Goal: Transaction & Acquisition: Purchase product/service

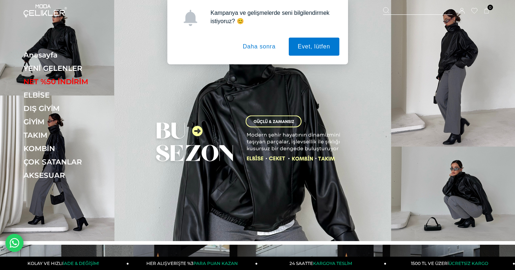
click at [270, 46] on button "Daha sonra" at bounding box center [259, 47] width 51 height 18
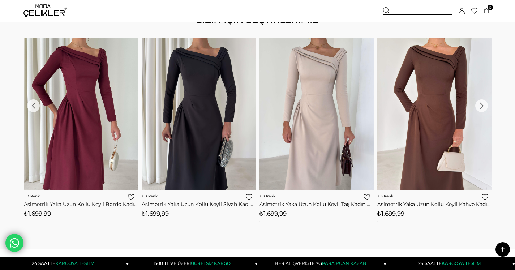
scroll to position [751, 0]
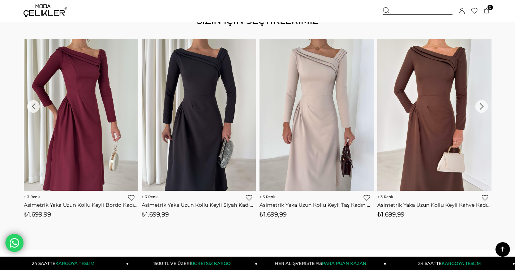
click at [482, 108] on div "›" at bounding box center [481, 106] width 13 height 13
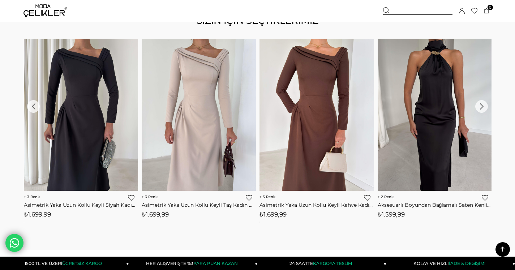
click at [481, 112] on div "›" at bounding box center [481, 106] width 13 height 13
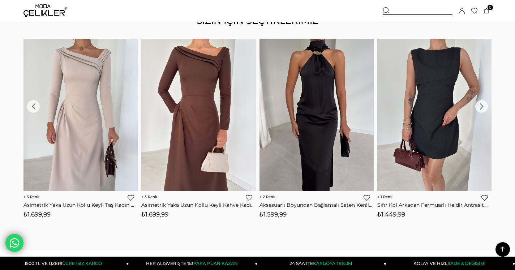
click at [481, 110] on div "›" at bounding box center [481, 106] width 13 height 13
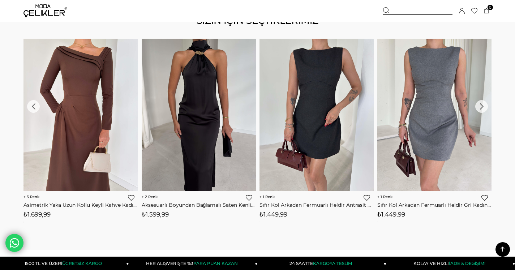
click at [481, 110] on div "›" at bounding box center [481, 106] width 13 height 13
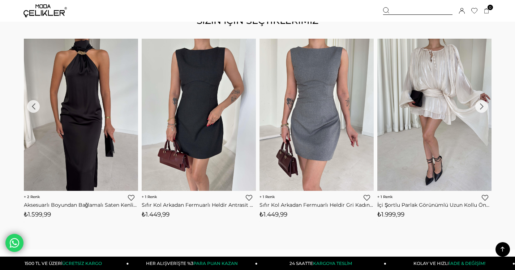
click at [481, 110] on div "›" at bounding box center [481, 106] width 13 height 13
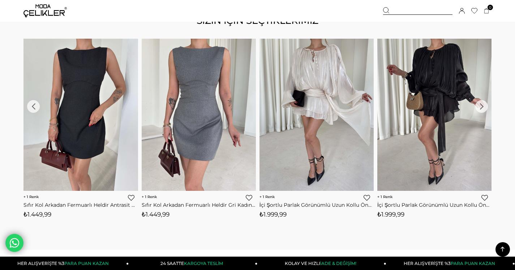
click at [481, 110] on div "›" at bounding box center [481, 106] width 13 height 13
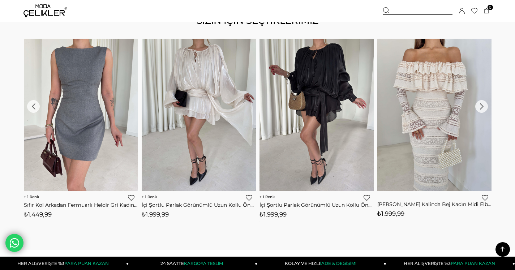
click at [481, 110] on div "›" at bounding box center [481, 106] width 13 height 13
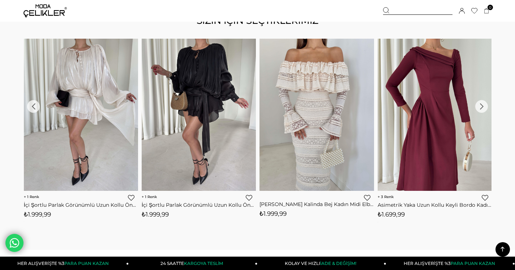
click at [481, 110] on div "›" at bounding box center [481, 106] width 13 height 13
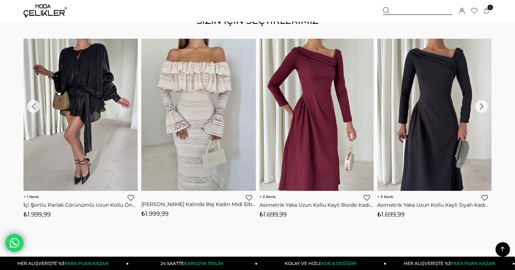
click at [481, 110] on div "›" at bounding box center [481, 106] width 13 height 13
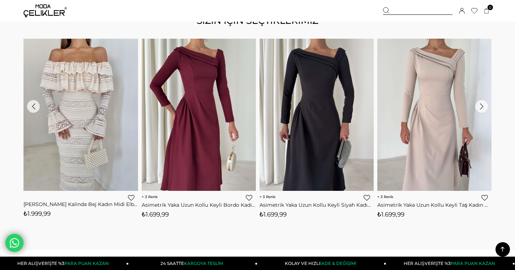
click at [481, 110] on div "›" at bounding box center [481, 106] width 13 height 13
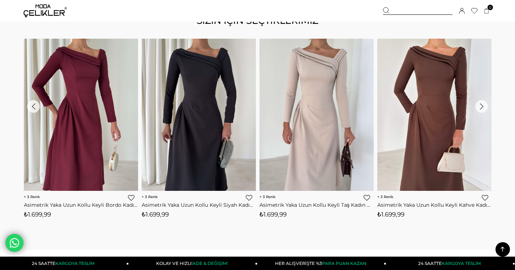
click at [482, 110] on div "›" at bounding box center [481, 106] width 13 height 13
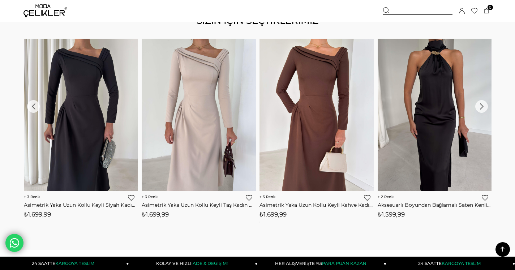
click at [482, 110] on div "›" at bounding box center [481, 106] width 13 height 13
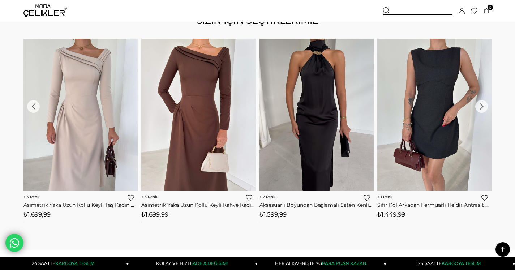
click at [482, 110] on div "›" at bounding box center [481, 106] width 13 height 13
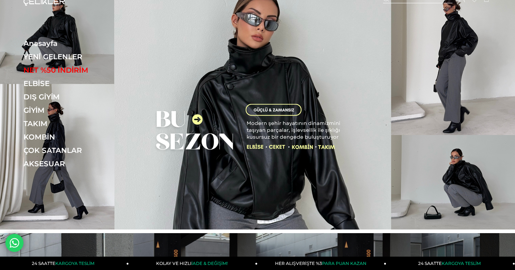
scroll to position [0, 0]
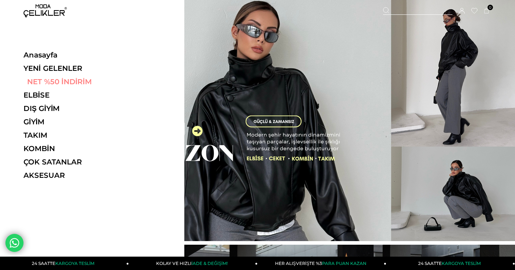
click at [48, 84] on link "NET %50 İNDİRİM" at bounding box center [72, 81] width 99 height 9
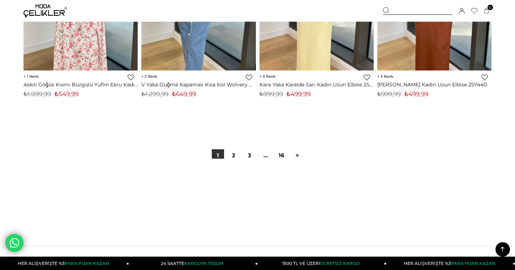
scroll to position [4250, 0]
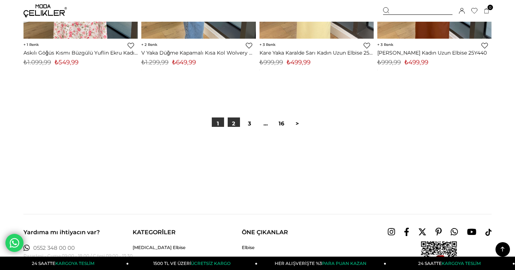
click at [233, 121] on link "2" at bounding box center [233, 123] width 12 height 12
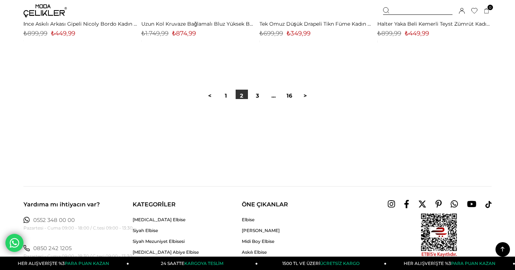
scroll to position [4293, 0]
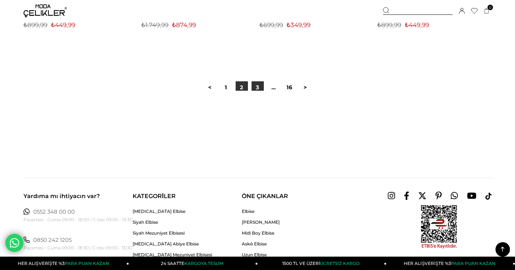
click at [259, 86] on link "3" at bounding box center [257, 87] width 12 height 12
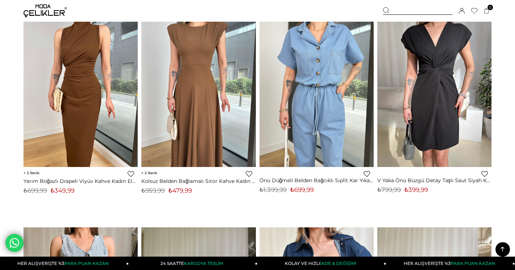
scroll to position [2426, 0]
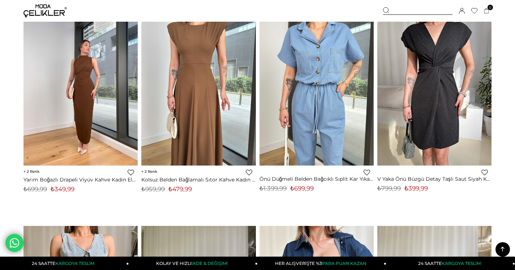
click at [89, 82] on img at bounding box center [80, 89] width 114 height 152
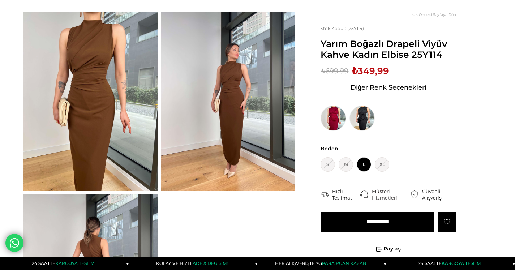
scroll to position [43, 0]
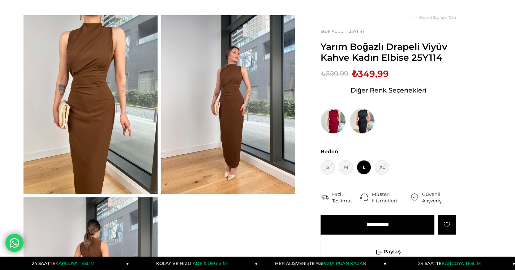
click at [92, 113] on img at bounding box center [90, 104] width 134 height 178
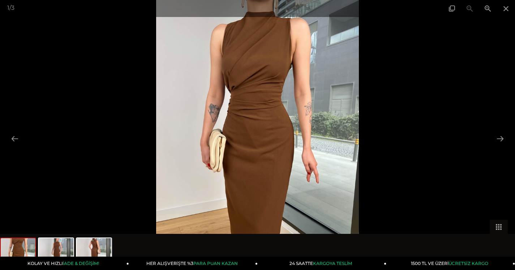
click at [276, 142] on img at bounding box center [257, 135] width 203 height 270
click at [499, 139] on button at bounding box center [499, 138] width 15 height 14
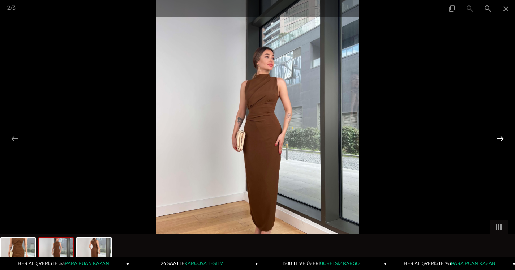
click at [499, 138] on button at bounding box center [499, 138] width 15 height 14
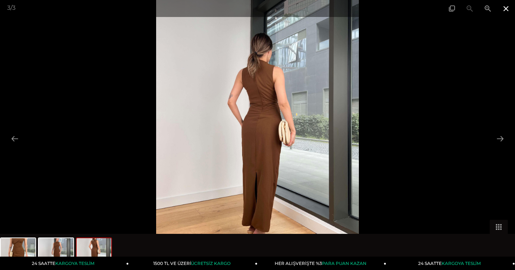
click at [505, 8] on span at bounding box center [505, 8] width 18 height 17
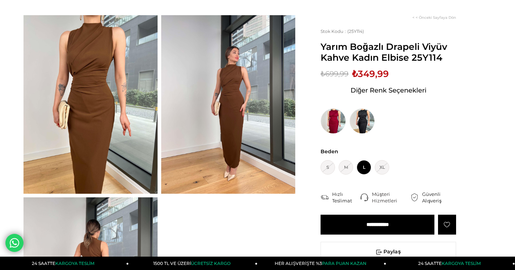
click at [397, 221] on input "**********" at bounding box center [377, 224] width 114 height 20
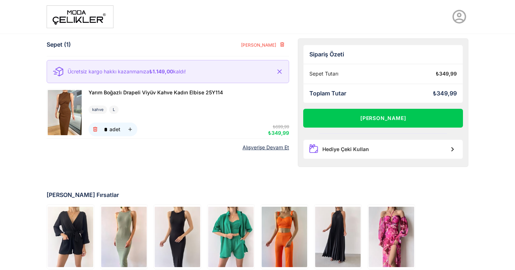
click at [270, 149] on link "Alışverişe Devam Et" at bounding box center [265, 147] width 47 height 6
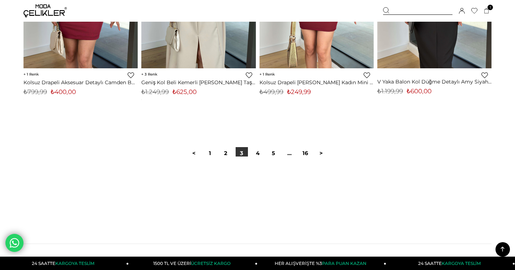
scroll to position [4221, 0]
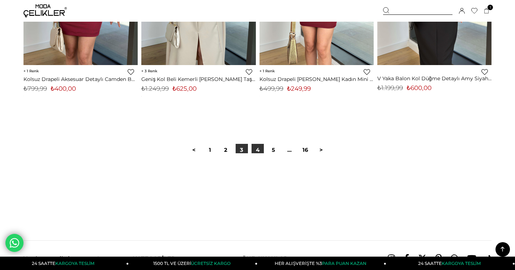
click at [256, 151] on link "4" at bounding box center [257, 150] width 12 height 12
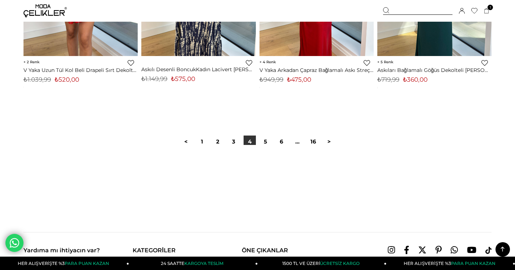
scroll to position [4261, 0]
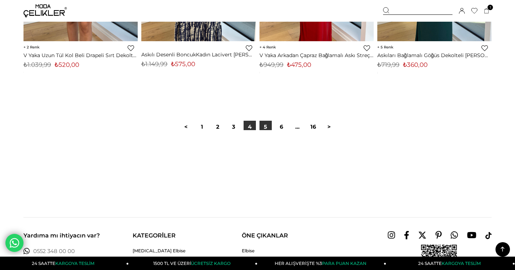
click at [266, 126] on link "5" at bounding box center [265, 127] width 12 height 12
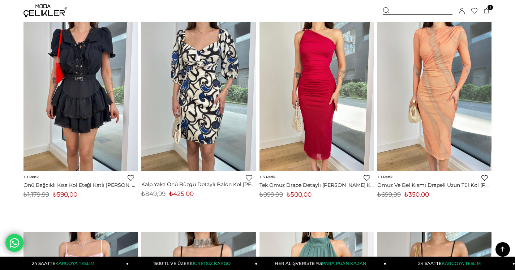
scroll to position [2239, 0]
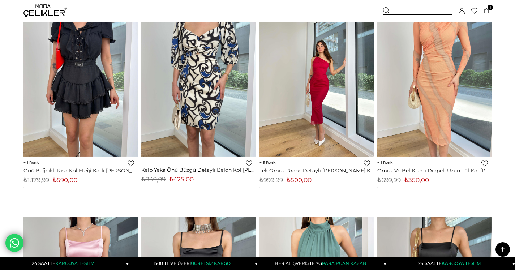
click at [325, 82] on img at bounding box center [316, 80] width 114 height 152
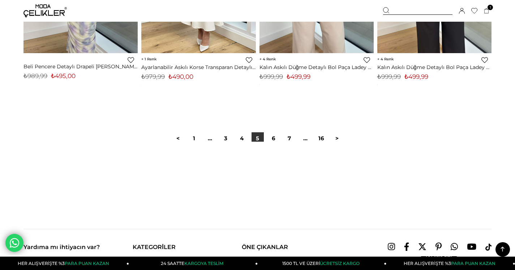
scroll to position [4280, 0]
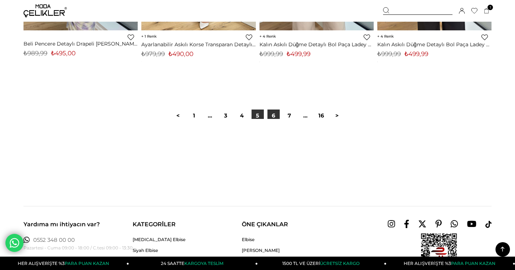
click at [276, 118] on link "6" at bounding box center [273, 115] width 12 height 12
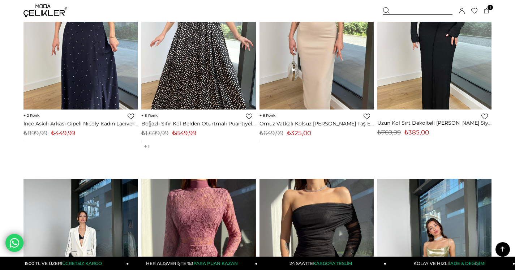
scroll to position [144, 0]
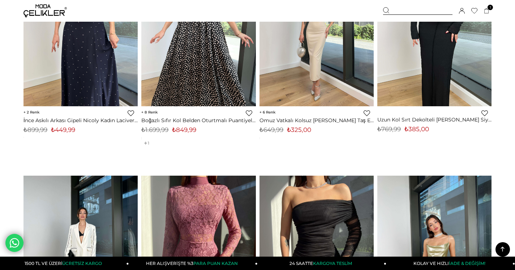
click at [328, 70] on link at bounding box center [316, 30] width 114 height 152
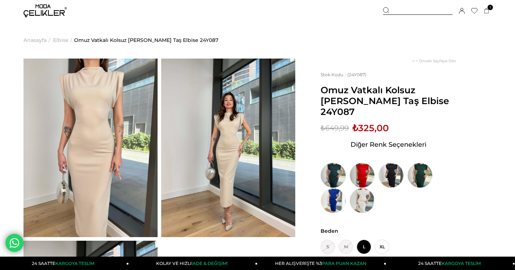
click at [334, 168] on img at bounding box center [332, 174] width 25 height 25
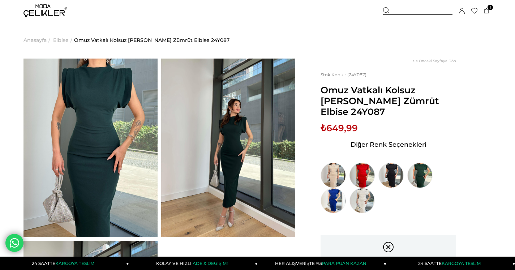
click at [360, 168] on img at bounding box center [361, 174] width 25 height 25
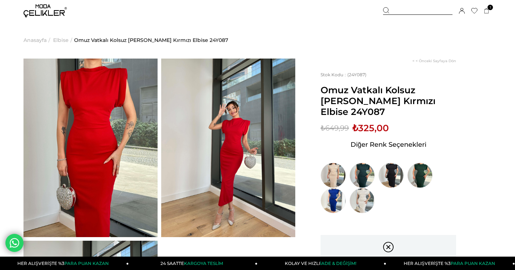
click at [96, 132] on img at bounding box center [90, 147] width 134 height 178
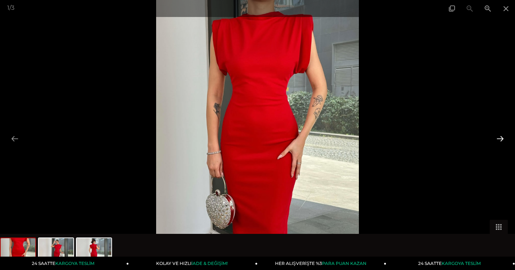
click at [499, 140] on button at bounding box center [499, 138] width 15 height 14
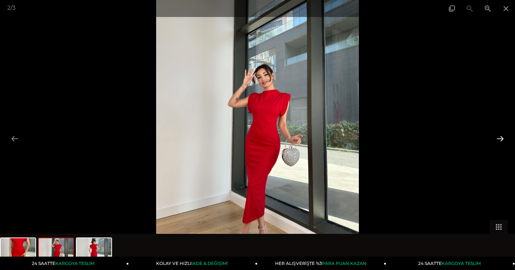
click at [499, 140] on button at bounding box center [499, 138] width 15 height 14
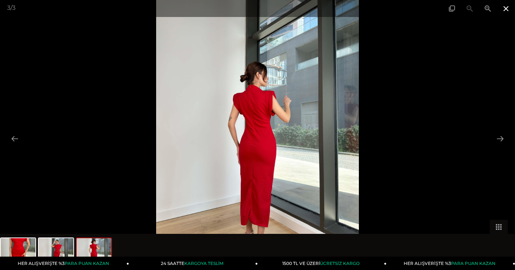
click at [507, 10] on span at bounding box center [505, 8] width 18 height 17
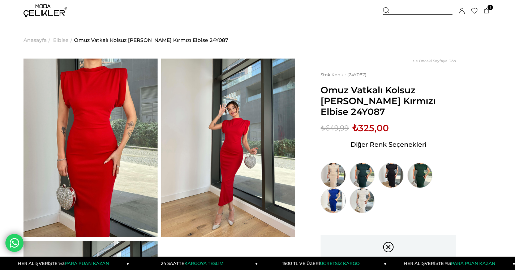
click at [332, 188] on img at bounding box center [332, 200] width 25 height 25
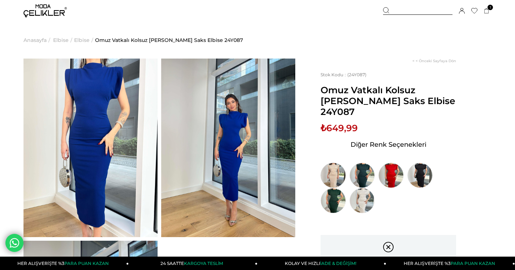
click at [331, 165] on img at bounding box center [332, 174] width 25 height 25
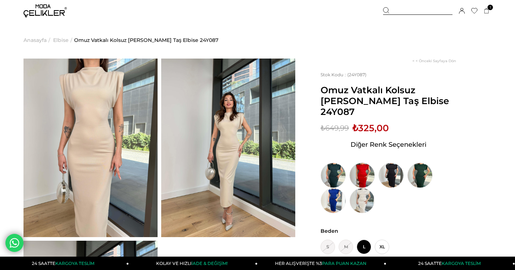
click at [358, 163] on img at bounding box center [361, 174] width 25 height 25
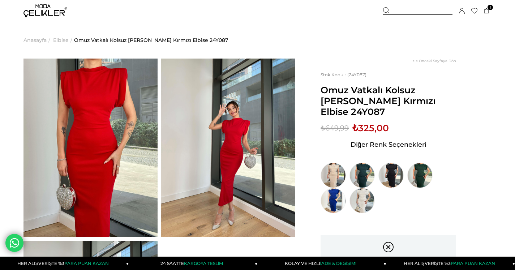
click at [112, 151] on img at bounding box center [90, 147] width 134 height 178
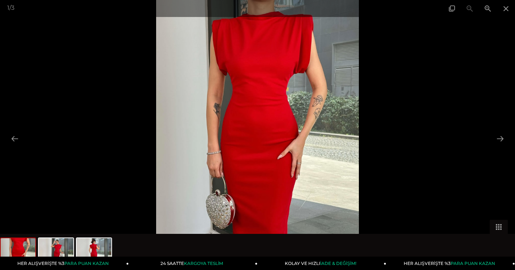
click at [264, 147] on img at bounding box center [257, 135] width 203 height 270
click at [264, 146] on img at bounding box center [257, 135] width 203 height 270
click at [489, 8] on span at bounding box center [487, 8] width 18 height 17
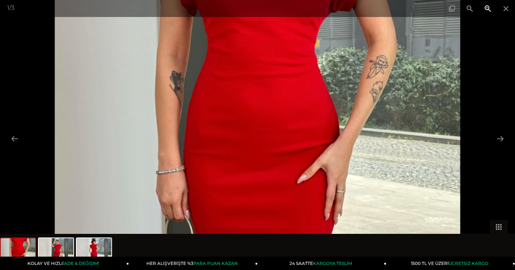
click at [489, 8] on span at bounding box center [487, 8] width 18 height 17
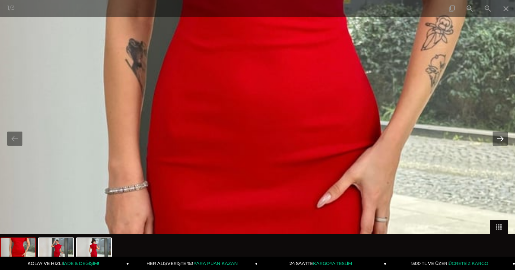
click at [502, 142] on button at bounding box center [499, 138] width 15 height 14
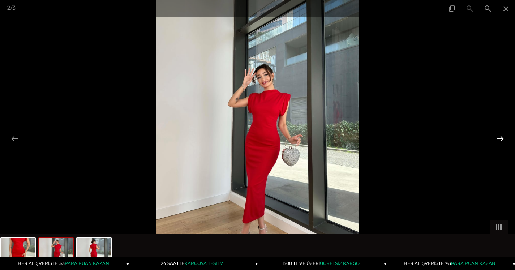
click at [500, 140] on button at bounding box center [499, 138] width 15 height 14
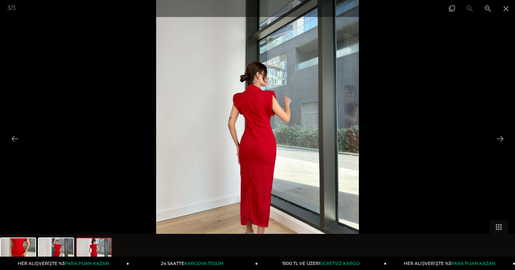
click at [260, 127] on img at bounding box center [257, 135] width 202 height 270
click at [488, 9] on span at bounding box center [487, 8] width 18 height 17
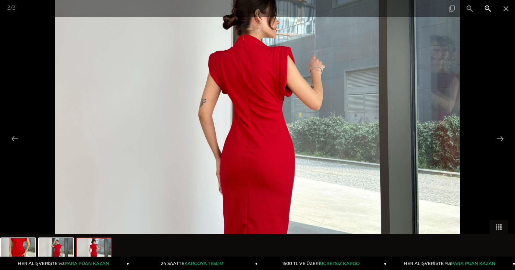
click at [488, 9] on span at bounding box center [487, 8] width 18 height 17
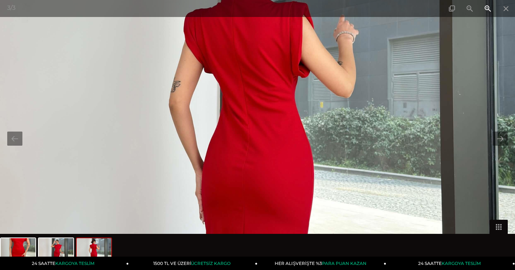
click at [488, 9] on span at bounding box center [487, 8] width 18 height 17
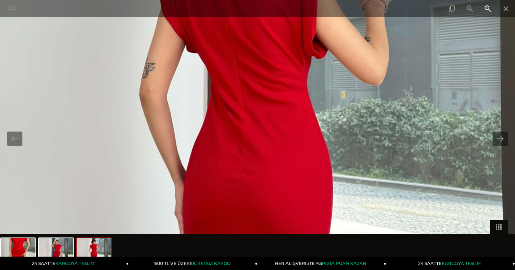
click at [488, 9] on span at bounding box center [487, 8] width 18 height 17
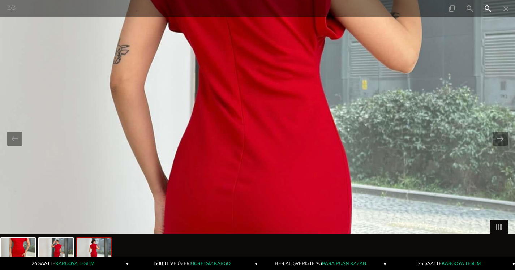
click at [488, 9] on span at bounding box center [487, 8] width 18 height 17
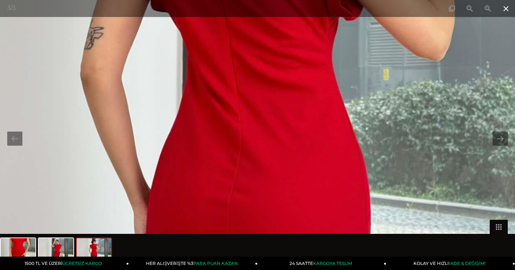
click at [507, 6] on span at bounding box center [505, 8] width 18 height 17
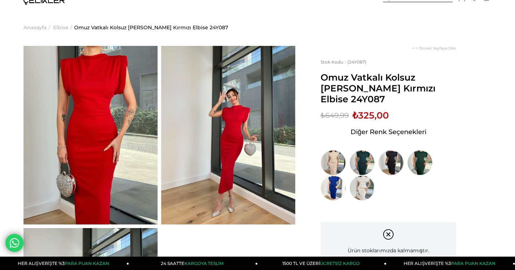
scroll to position [14, 0]
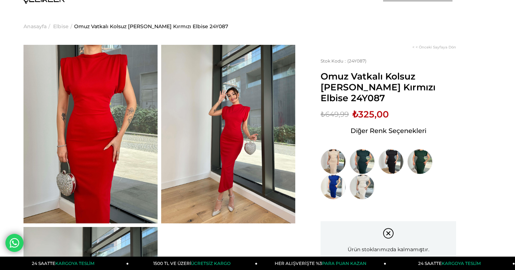
click at [103, 178] on img at bounding box center [90, 134] width 134 height 178
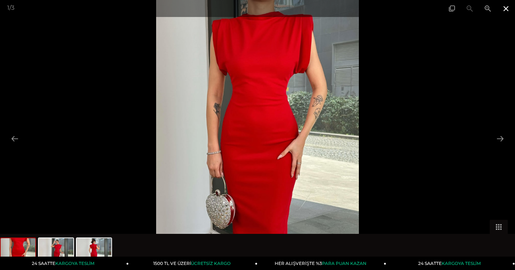
click at [507, 10] on span at bounding box center [505, 8] width 18 height 17
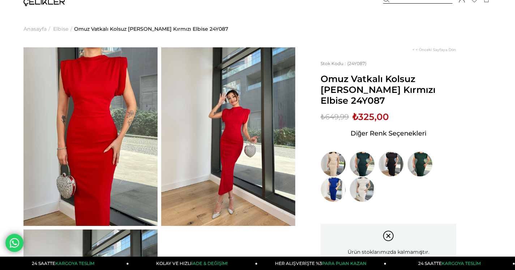
scroll to position [0, 0]
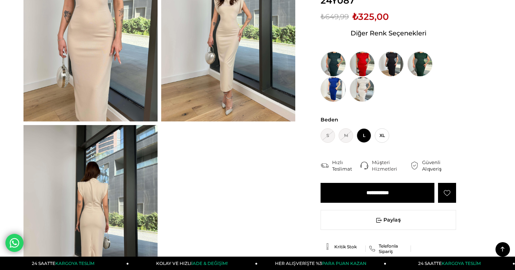
scroll to position [130, 0]
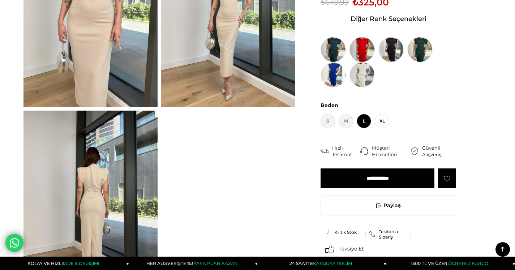
click at [363, 40] on img at bounding box center [361, 49] width 25 height 25
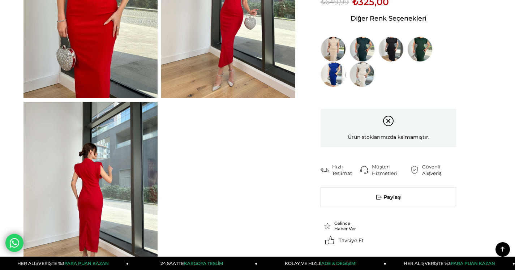
scroll to position [144, 0]
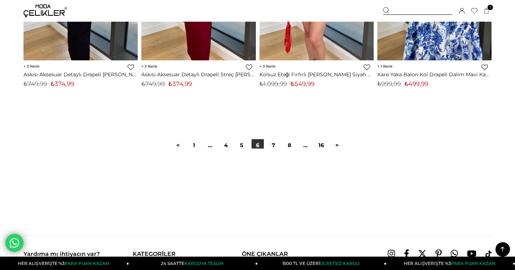
scroll to position [4287, 0]
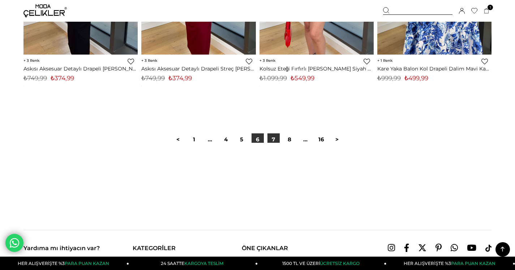
click at [277, 139] on link "7" at bounding box center [273, 139] width 12 height 12
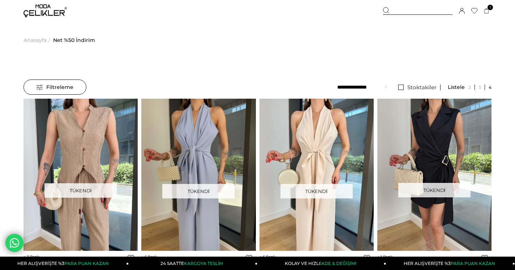
click at [36, 42] on span "Anasayfa" at bounding box center [34, 40] width 23 height 37
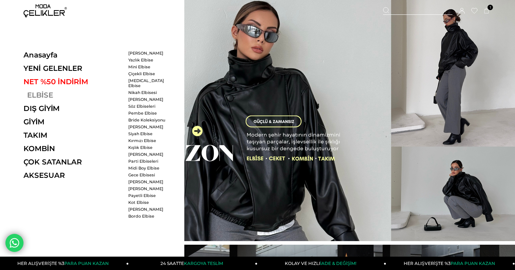
click at [38, 96] on link "ELBİSE" at bounding box center [72, 95] width 99 height 9
click at [45, 96] on link "ELBİSE" at bounding box center [72, 95] width 99 height 9
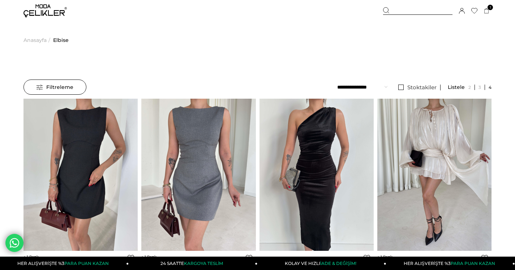
click at [65, 87] on span "Filtreleme" at bounding box center [54, 87] width 37 height 14
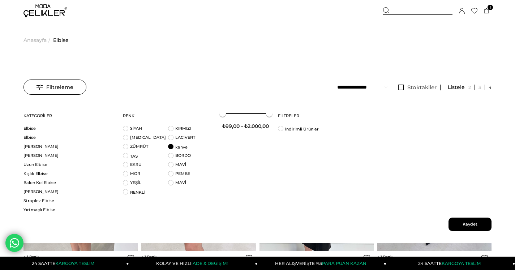
click at [177, 149] on link "kahve" at bounding box center [181, 146] width 12 height 5
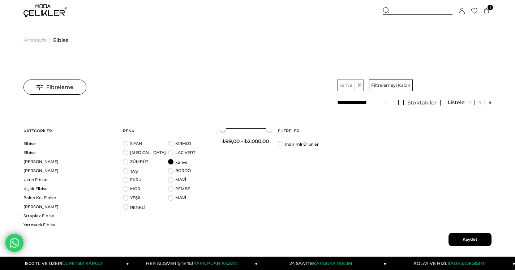
click at [457, 102] on div at bounding box center [469, 102] width 44 height 5
click at [468, 102] on link at bounding box center [469, 102] width 10 height 5
click at [457, 102] on div at bounding box center [469, 102] width 44 height 5
click at [32, 150] on link "Elbise" at bounding box center [68, 152] width 90 height 5
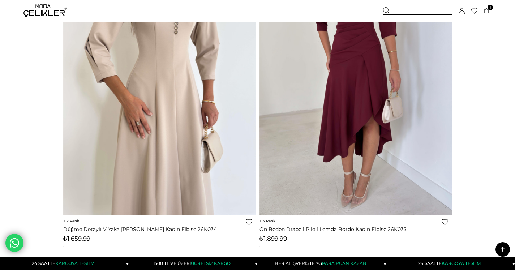
scroll to position [2051, 0]
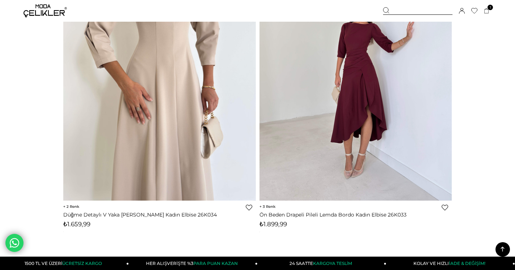
click at [427, 114] on img at bounding box center [355, 72] width 192 height 256
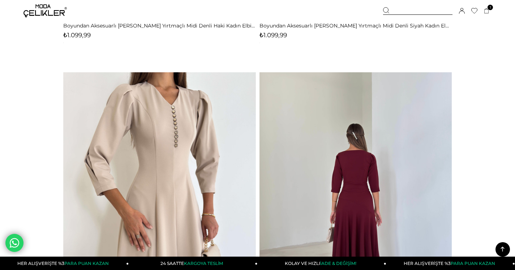
click at [361, 148] on img at bounding box center [355, 200] width 192 height 256
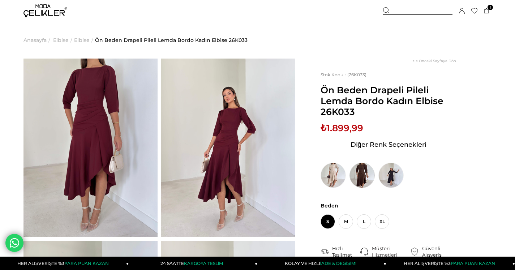
click at [367, 179] on img at bounding box center [361, 174] width 25 height 25
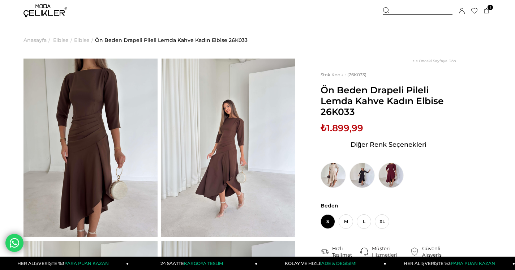
click at [97, 141] on img at bounding box center [90, 147] width 134 height 178
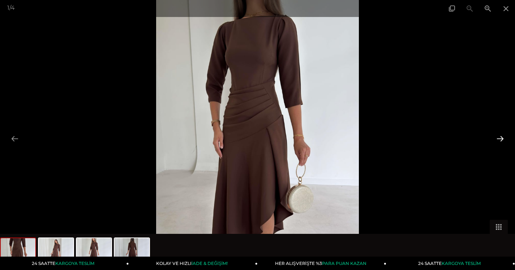
click at [502, 139] on button at bounding box center [499, 138] width 15 height 14
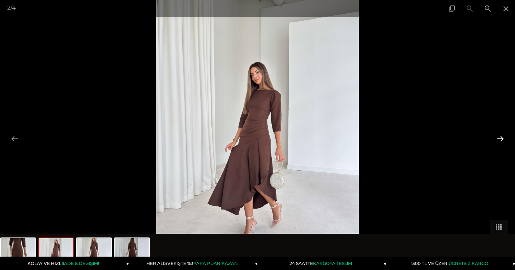
click at [502, 139] on button at bounding box center [499, 138] width 15 height 14
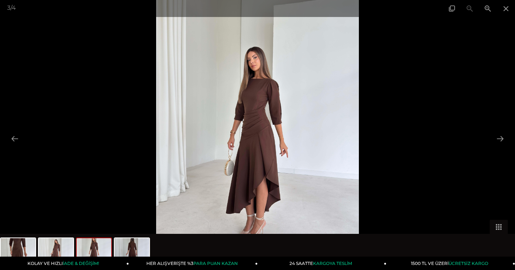
click at [255, 138] on img at bounding box center [257, 135] width 202 height 270
click at [489, 11] on span at bounding box center [487, 8] width 18 height 17
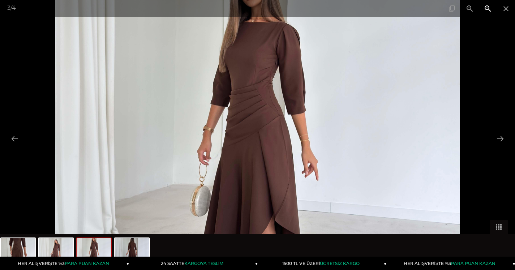
click at [486, 10] on span at bounding box center [487, 8] width 18 height 17
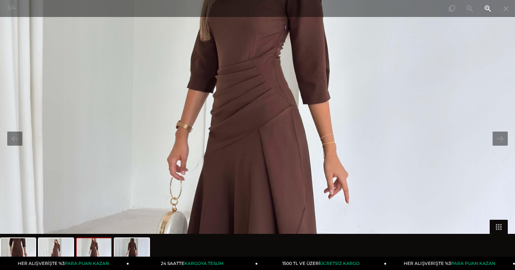
click at [486, 10] on span at bounding box center [487, 8] width 18 height 17
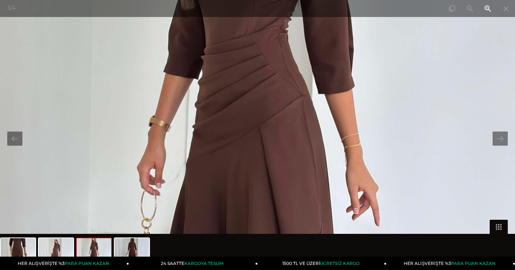
click at [486, 10] on span at bounding box center [487, 8] width 18 height 17
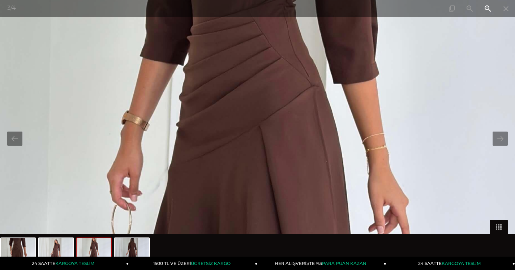
click at [486, 10] on span at bounding box center [487, 8] width 18 height 17
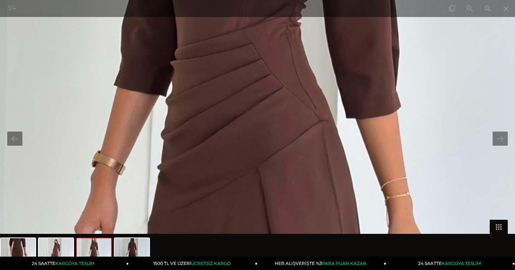
drag, startPoint x: 208, startPoint y: 141, endPoint x: 206, endPoint y: 191, distance: 50.2
click at [206, 192] on img at bounding box center [255, 180] width 1214 height 1618
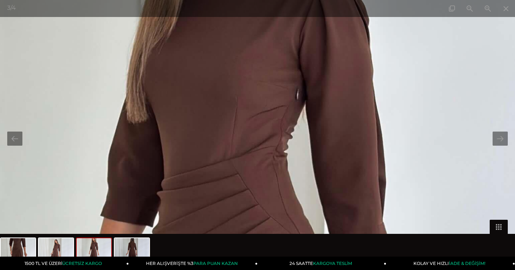
drag, startPoint x: 279, startPoint y: 93, endPoint x: 265, endPoint y: 230, distance: 138.3
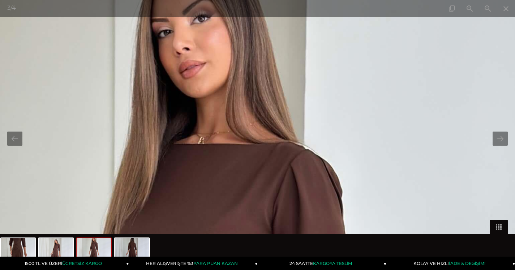
drag, startPoint x: 299, startPoint y: 49, endPoint x: 272, endPoint y: 214, distance: 167.1
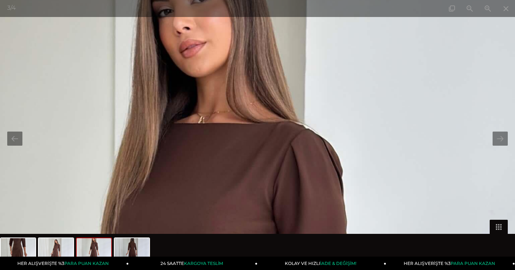
drag, startPoint x: 200, startPoint y: 188, endPoint x: 209, endPoint y: 147, distance: 42.3
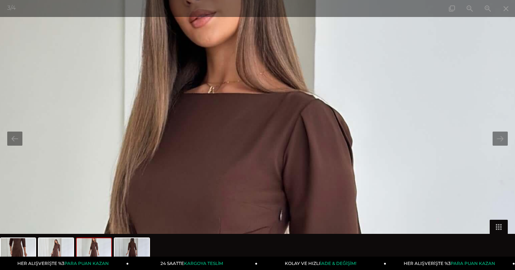
drag, startPoint x: 211, startPoint y: 142, endPoint x: 252, endPoint y: 68, distance: 84.6
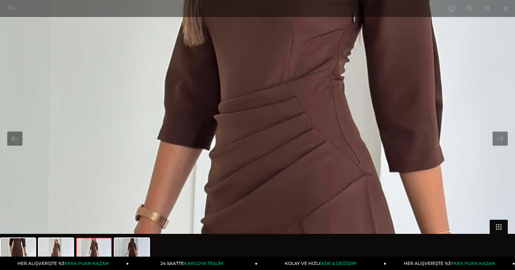
drag, startPoint x: 268, startPoint y: 156, endPoint x: 307, endPoint y: 3, distance: 157.8
click at [307, 3] on div "3 / 4" at bounding box center [257, 135] width 515 height 270
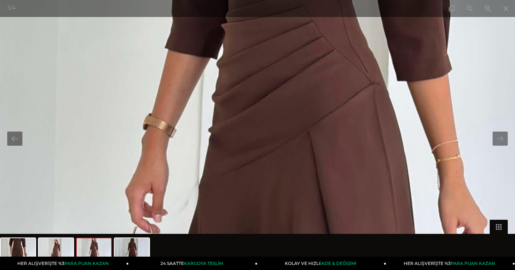
drag, startPoint x: 277, startPoint y: 138, endPoint x: 294, endPoint y: 31, distance: 107.9
click at [294, 31] on img at bounding box center [306, 142] width 1214 height 1618
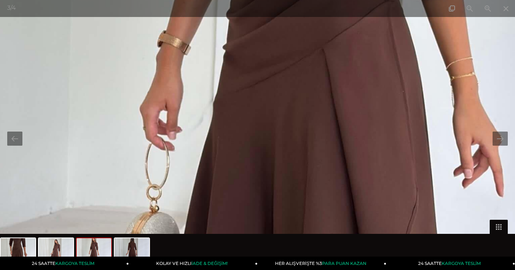
drag, startPoint x: 285, startPoint y: 169, endPoint x: 297, endPoint y: 51, distance: 118.0
click at [297, 51] on img at bounding box center [320, 60] width 1214 height 1618
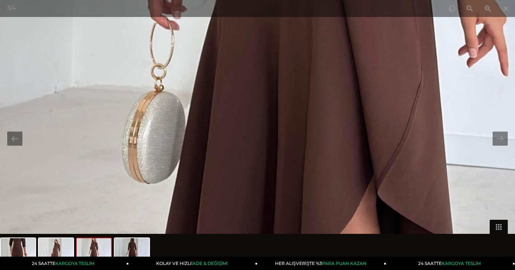
drag, startPoint x: 329, startPoint y: 147, endPoint x: 318, endPoint y: 86, distance: 61.3
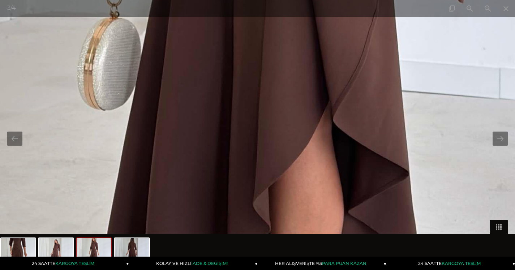
drag, startPoint x: 318, startPoint y: 86, endPoint x: 272, endPoint y: 6, distance: 92.5
click at [272, 6] on div "3 / 4" at bounding box center [257, 135] width 515 height 270
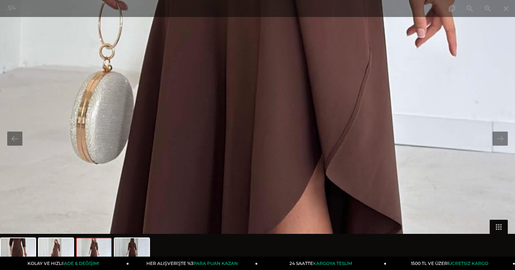
drag, startPoint x: 467, startPoint y: 56, endPoint x: 467, endPoint y: 135, distance: 79.1
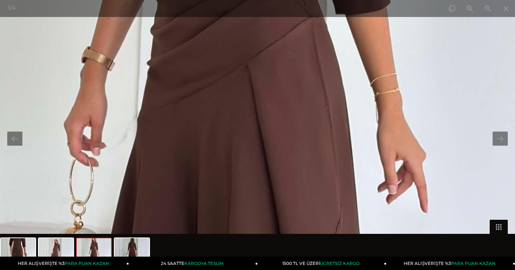
drag, startPoint x: 463, startPoint y: 82, endPoint x: 413, endPoint y: 269, distance: 194.0
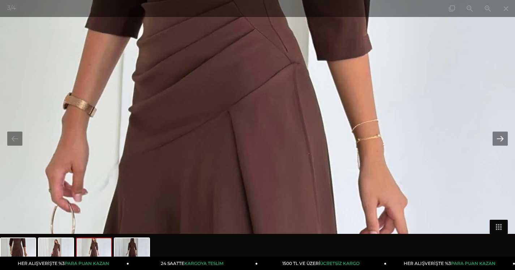
click at [503, 142] on button at bounding box center [499, 138] width 15 height 14
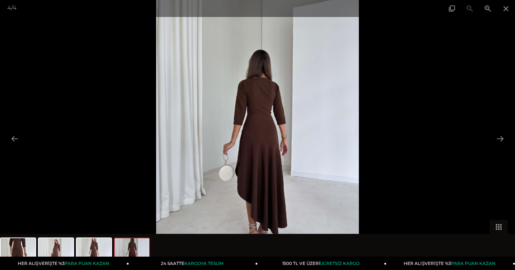
click at [253, 111] on img at bounding box center [257, 135] width 202 height 270
click at [275, 110] on img at bounding box center [257, 135] width 202 height 270
click at [487, 9] on span at bounding box center [487, 8] width 18 height 17
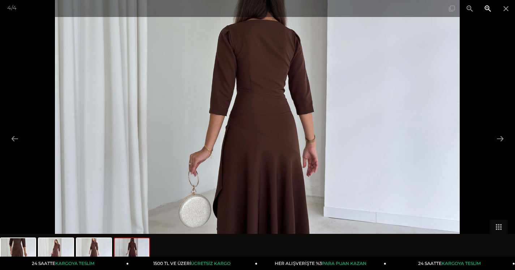
click at [487, 9] on span at bounding box center [487, 8] width 18 height 17
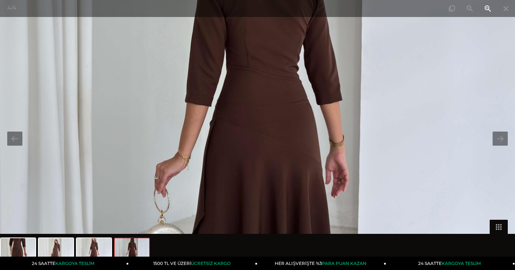
click at [487, 9] on span at bounding box center [487, 8] width 18 height 17
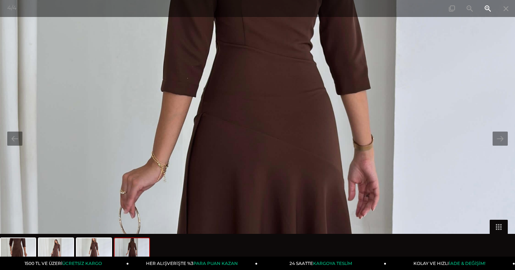
click at [487, 9] on span at bounding box center [487, 8] width 18 height 17
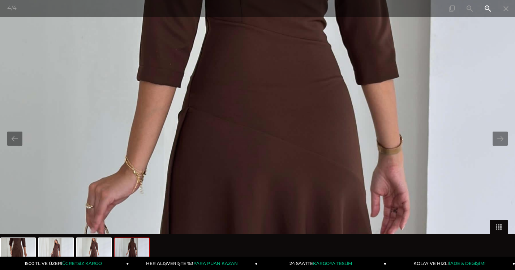
click at [487, 9] on span at bounding box center [487, 8] width 18 height 17
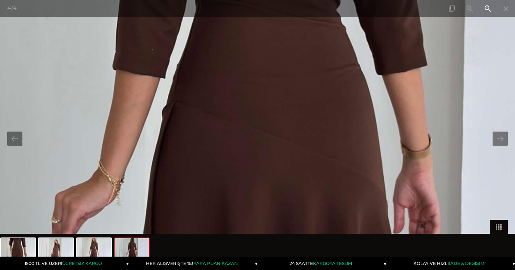
click at [487, 9] on span at bounding box center [487, 8] width 18 height 17
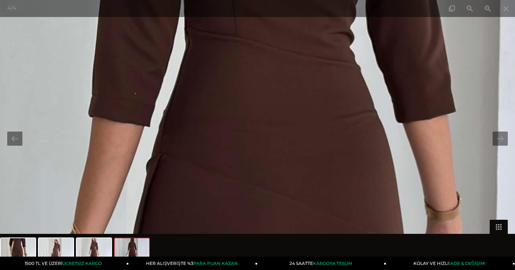
drag, startPoint x: 252, startPoint y: 126, endPoint x: 252, endPoint y: 185, distance: 58.5
click at [252, 185] on img at bounding box center [257, 193] width 1416 height 1888
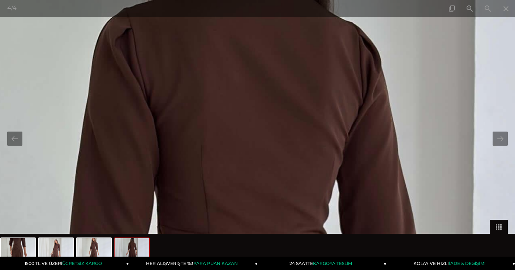
drag, startPoint x: 295, startPoint y: 72, endPoint x: 267, endPoint y: 269, distance: 199.5
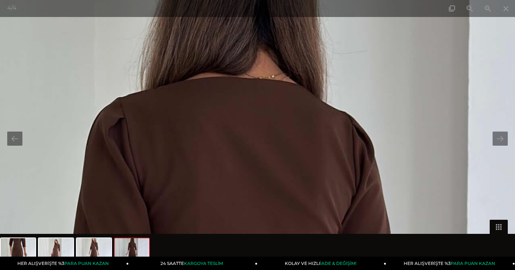
drag, startPoint x: 269, startPoint y: 91, endPoint x: 263, endPoint y: 181, distance: 89.8
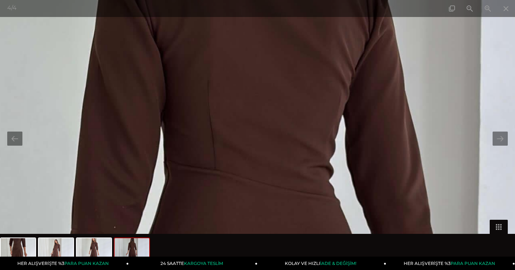
drag, startPoint x: 264, startPoint y: 175, endPoint x: 281, endPoint y: -17, distance: 193.2
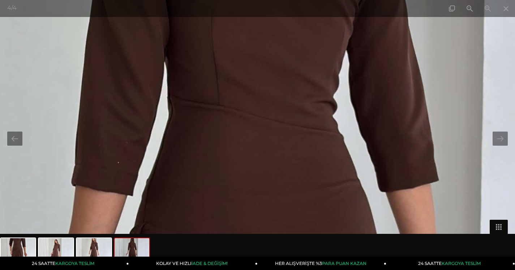
drag, startPoint x: 264, startPoint y: 126, endPoint x: 271, endPoint y: 6, distance: 120.1
click at [271, 6] on div "4 / 4" at bounding box center [257, 135] width 515 height 270
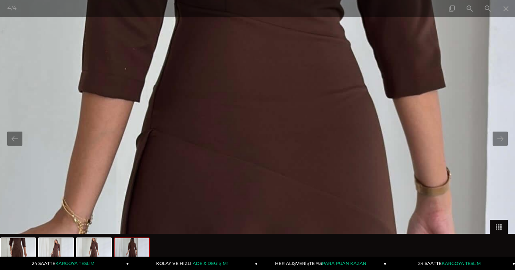
drag, startPoint x: 239, startPoint y: 218, endPoint x: 251, endPoint y: 108, distance: 110.8
click at [251, 108] on img at bounding box center [247, 168] width 1416 height 1888
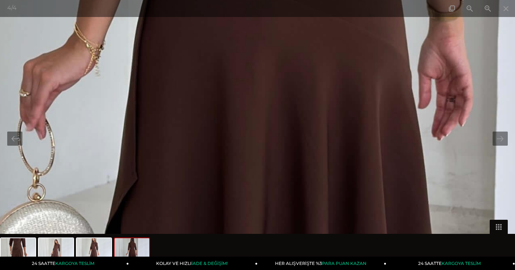
drag, startPoint x: 253, startPoint y: 148, endPoint x: 259, endPoint y: -13, distance: 161.5
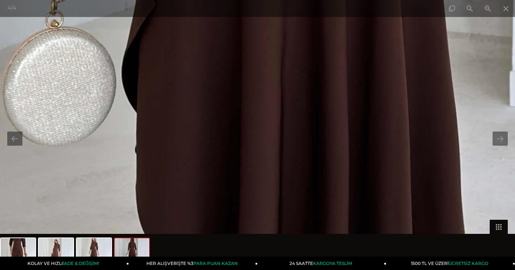
drag, startPoint x: 248, startPoint y: 147, endPoint x: 268, endPoint y: 61, distance: 87.9
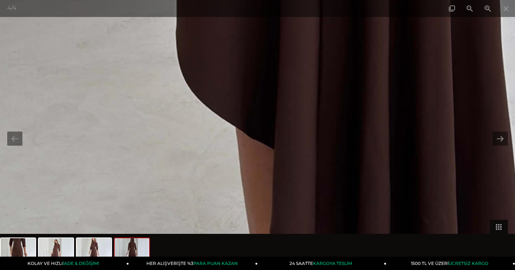
drag, startPoint x: 266, startPoint y: 159, endPoint x: 308, endPoint y: -14, distance: 178.7
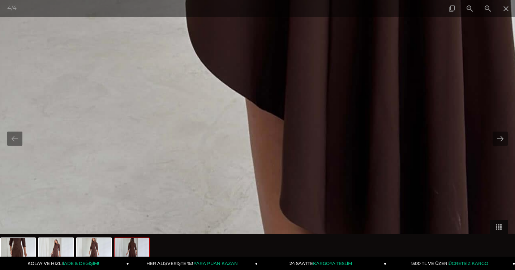
drag, startPoint x: 294, startPoint y: 178, endPoint x: 299, endPoint y: 92, distance: 86.5
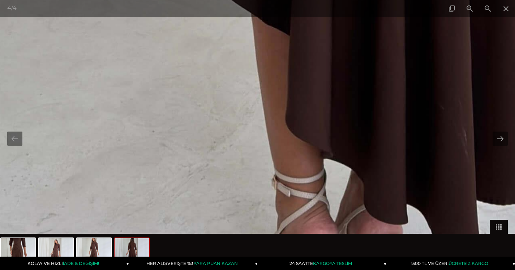
drag, startPoint x: 321, startPoint y: 193, endPoint x: 333, endPoint y: 153, distance: 41.9
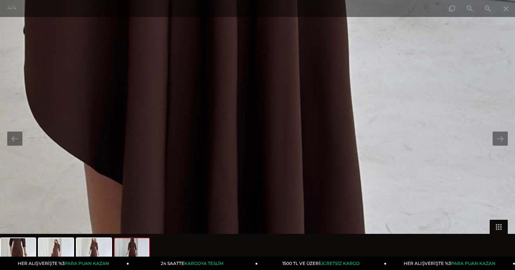
drag, startPoint x: 388, startPoint y: 80, endPoint x: 209, endPoint y: 269, distance: 260.8
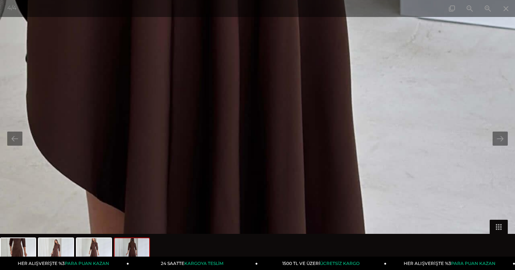
drag, startPoint x: 209, startPoint y: 58, endPoint x: 248, endPoint y: 250, distance: 196.0
click at [248, 250] on div "4 / 4" at bounding box center [257, 135] width 515 height 270
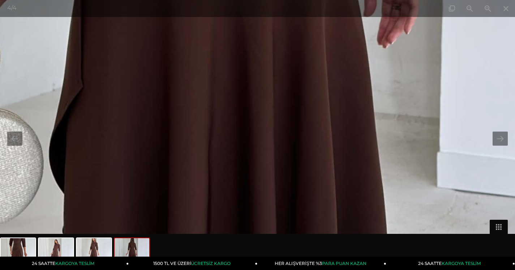
drag, startPoint x: 255, startPoint y: 67, endPoint x: 261, endPoint y: 190, distance: 123.3
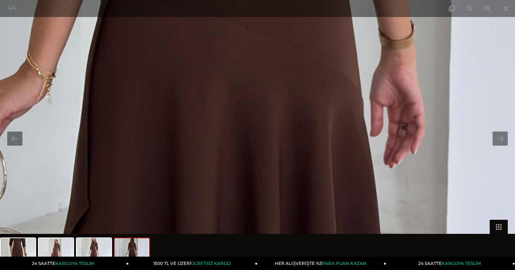
drag, startPoint x: 334, startPoint y: 32, endPoint x: 340, endPoint y: 252, distance: 220.3
click at [340, 252] on div "4 / 4" at bounding box center [257, 135] width 515 height 270
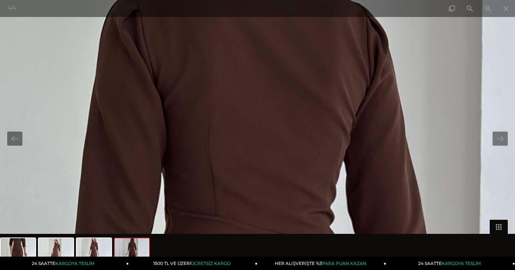
drag, startPoint x: 330, startPoint y: 134, endPoint x: 352, endPoint y: 269, distance: 136.8
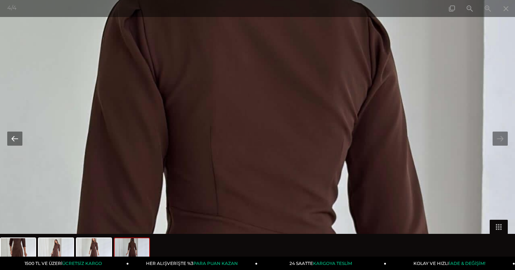
click at [11, 142] on button at bounding box center [14, 138] width 15 height 14
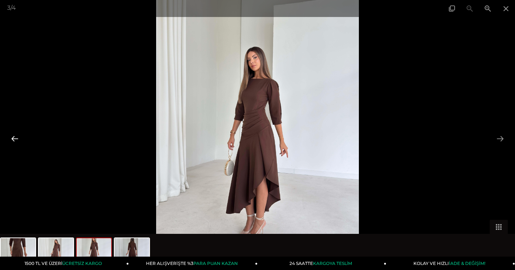
click at [12, 142] on button at bounding box center [14, 138] width 15 height 14
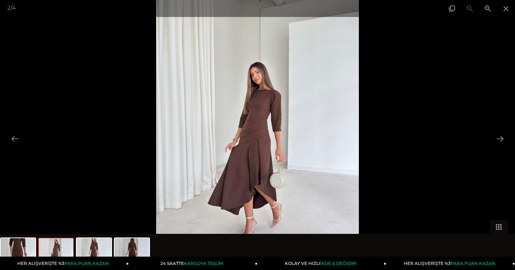
click at [303, 156] on img at bounding box center [257, 135] width 202 height 270
click at [489, 9] on span at bounding box center [487, 8] width 18 height 17
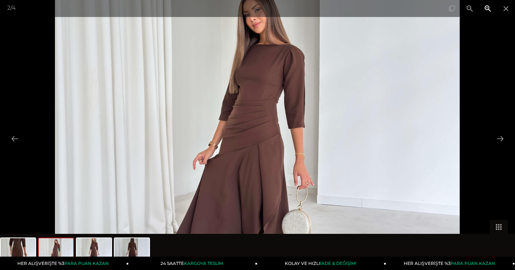
click at [489, 9] on span at bounding box center [487, 8] width 18 height 17
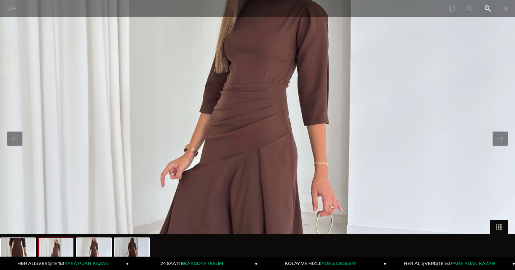
click at [489, 9] on span at bounding box center [487, 8] width 18 height 17
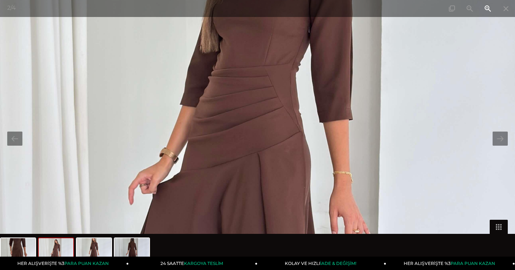
click at [489, 9] on span at bounding box center [487, 8] width 18 height 17
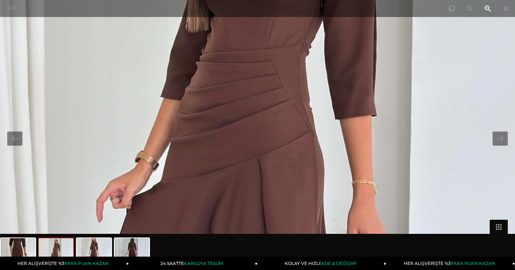
click at [489, 9] on span at bounding box center [487, 8] width 18 height 17
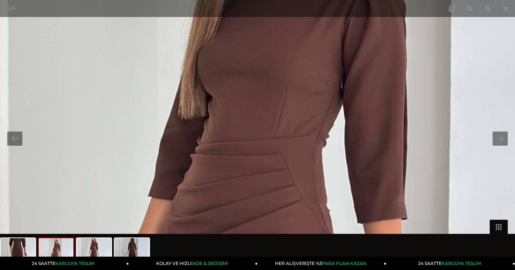
drag, startPoint x: 251, startPoint y: 61, endPoint x: 259, endPoint y: 168, distance: 107.2
click at [259, 168] on img at bounding box center [264, 242] width 1214 height 1618
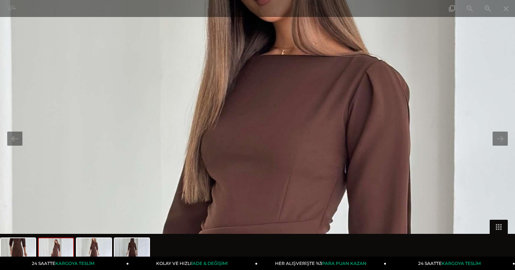
drag, startPoint x: 279, startPoint y: 69, endPoint x: 286, endPoint y: 196, distance: 127.6
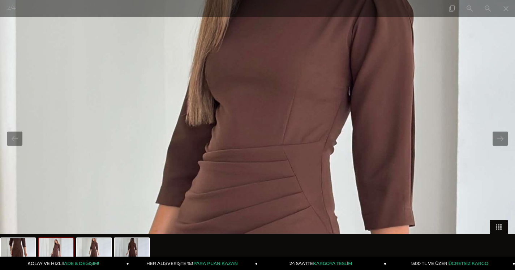
drag, startPoint x: 261, startPoint y: 173, endPoint x: 261, endPoint y: 49, distance: 123.9
click at [261, 49] on img at bounding box center [272, 249] width 1214 height 1618
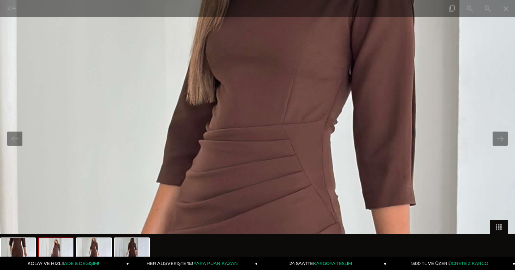
drag, startPoint x: 260, startPoint y: 222, endPoint x: 273, endPoint y: 97, distance: 126.3
click at [273, 97] on img at bounding box center [273, 228] width 1214 height 1618
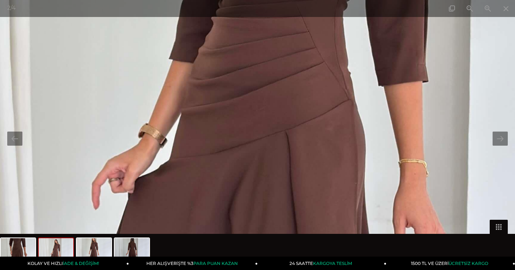
drag, startPoint x: 275, startPoint y: 149, endPoint x: 278, endPoint y: -14, distance: 163.6
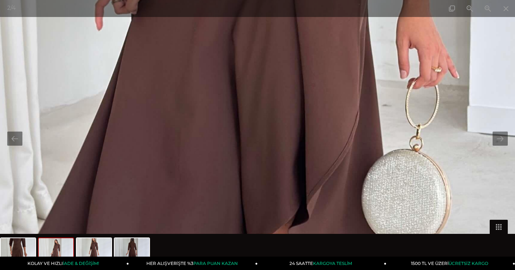
drag, startPoint x: 294, startPoint y: 128, endPoint x: 294, endPoint y: 95, distance: 32.9
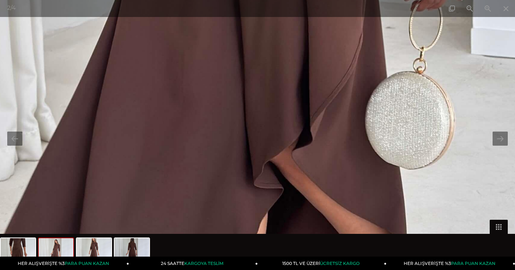
drag, startPoint x: 294, startPoint y: 93, endPoint x: 301, endPoint y: -1, distance: 93.8
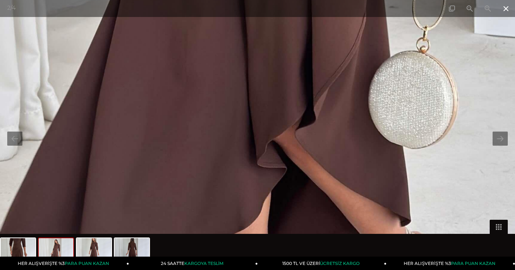
click at [504, 9] on span at bounding box center [505, 8] width 18 height 17
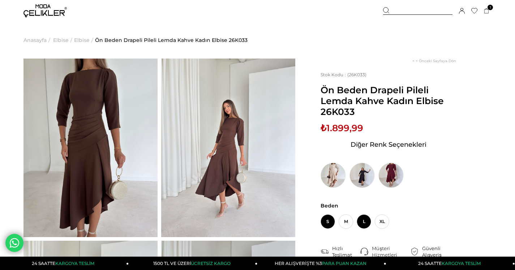
click at [364, 223] on span "L" at bounding box center [363, 221] width 14 height 14
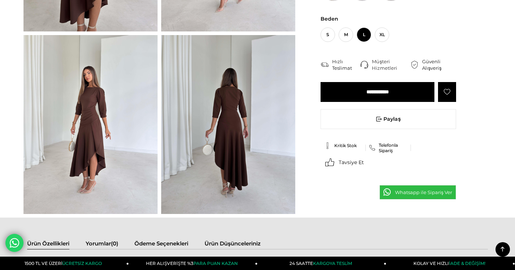
scroll to position [217, 0]
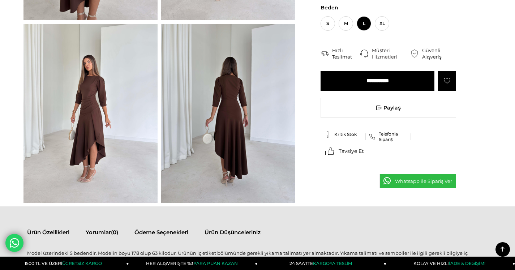
click at [377, 78] on input "**********" at bounding box center [377, 81] width 114 height 20
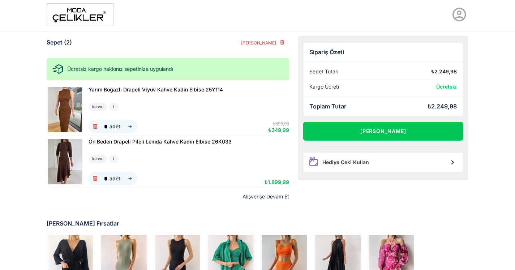
scroll to position [2, 0]
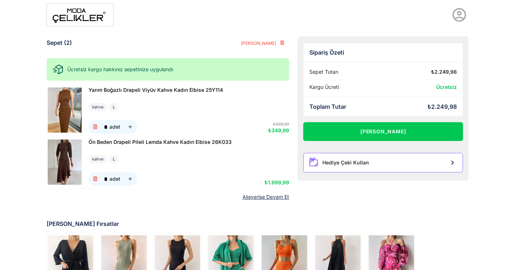
click at [442, 163] on div "Hediye Çeki Kullan" at bounding box center [383, 162] width 160 height 19
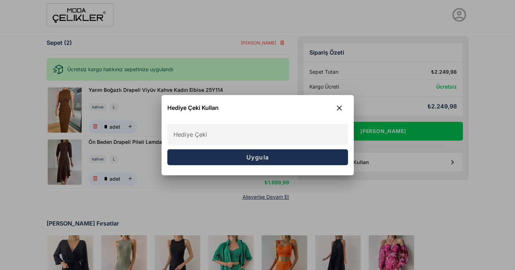
click at [257, 155] on span "Uygula" at bounding box center [257, 156] width 23 height 7
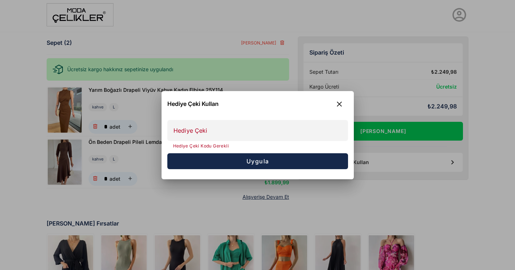
click at [202, 142] on div "Hediye Çeki Kodu Gerekli" at bounding box center [257, 145] width 181 height 8
click at [338, 104] on icon "button" at bounding box center [339, 104] width 9 height 9
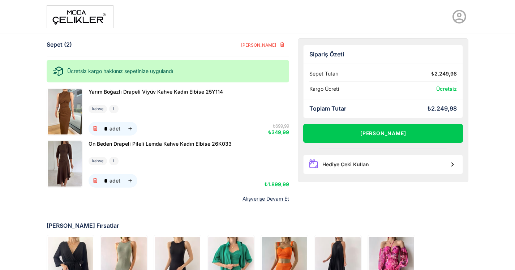
click at [265, 200] on link "Alışverişe Devam Et" at bounding box center [265, 199] width 47 height 6
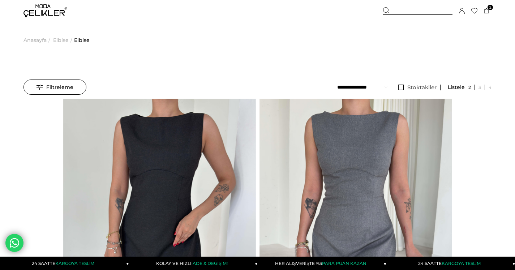
click at [35, 40] on span "Anasayfa" at bounding box center [34, 40] width 23 height 37
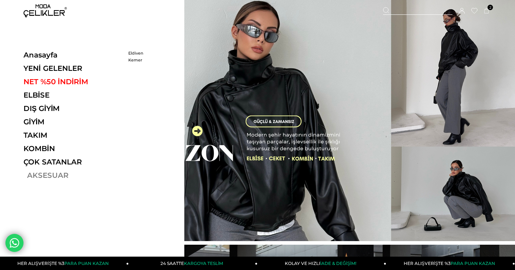
click at [46, 179] on link "AKSESUAR" at bounding box center [72, 175] width 99 height 9
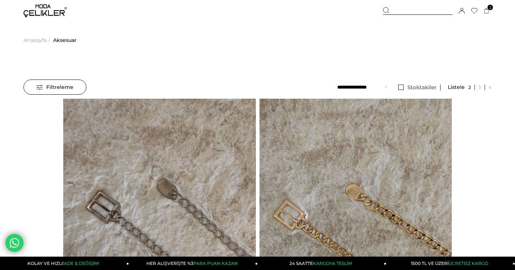
click at [388, 11] on icon at bounding box center [386, 10] width 6 height 6
click at [395, 8] on div at bounding box center [417, 11] width 69 height 8
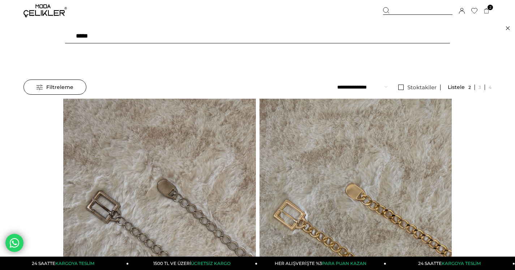
click at [49, 16] on img at bounding box center [44, 10] width 43 height 13
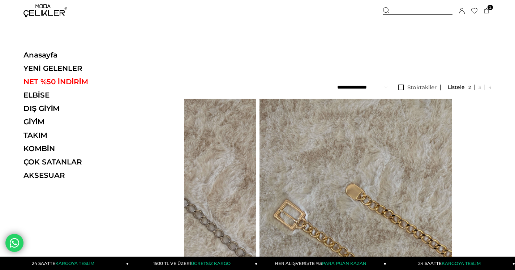
click at [320, 40] on ul "Anasayfa > [GEOGRAPHIC_DATA]" at bounding box center [257, 40] width 468 height 37
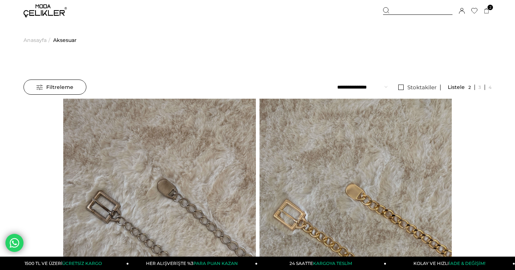
click at [68, 85] on span "Filtreleme" at bounding box center [54, 87] width 37 height 14
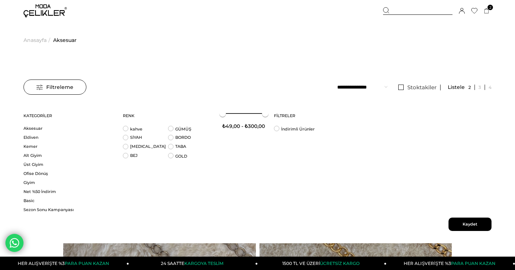
click at [414, 11] on div at bounding box center [417, 11] width 69 height 8
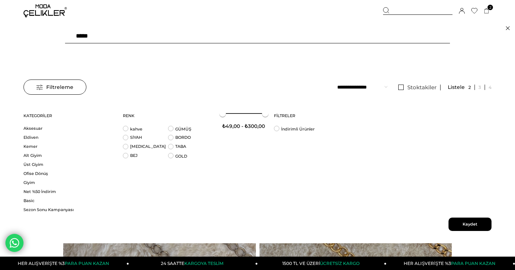
click at [179, 39] on input "text" at bounding box center [257, 36] width 385 height 14
type input "**********"
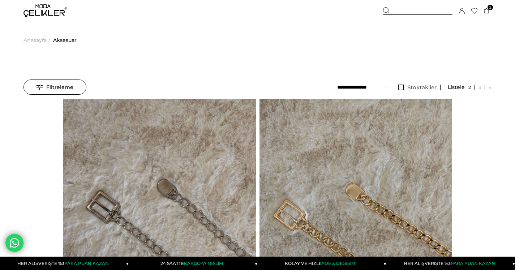
click at [36, 42] on span "Anasayfa" at bounding box center [34, 40] width 23 height 37
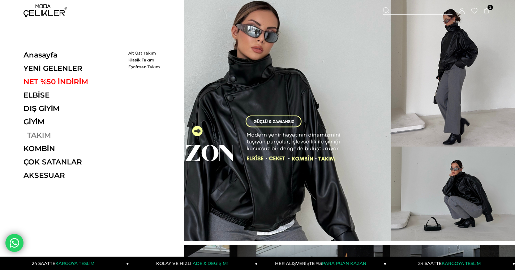
click at [40, 139] on link "TAKIM" at bounding box center [72, 135] width 99 height 9
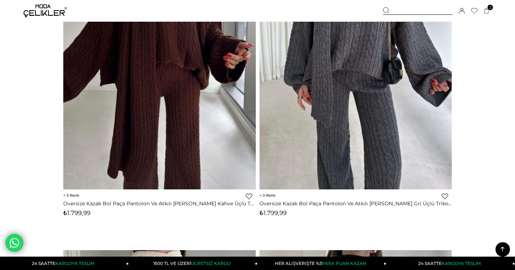
scroll to position [8, 0]
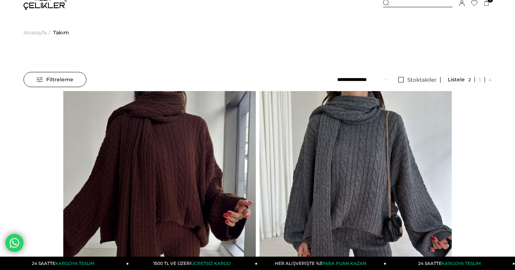
click at [38, 32] on span "Anasayfa" at bounding box center [34, 32] width 23 height 37
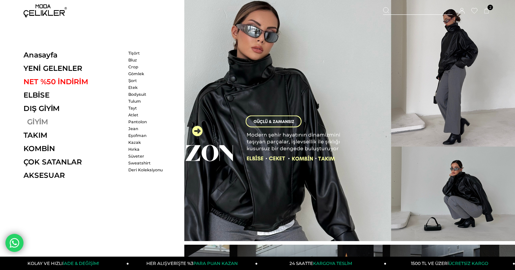
click at [51, 124] on link "GİYİM" at bounding box center [72, 121] width 99 height 9
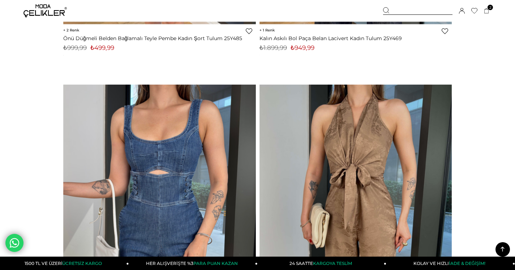
scroll to position [7606, 0]
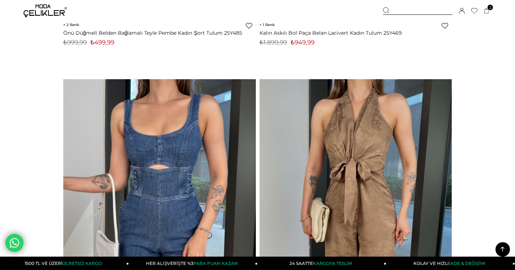
click at [390, 9] on div at bounding box center [417, 11] width 69 height 8
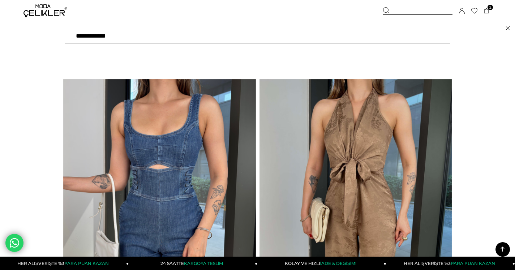
type input "**********"
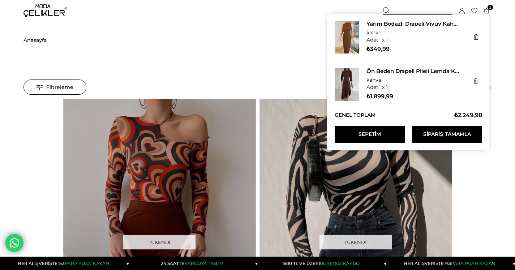
click at [363, 133] on link "Sepetim" at bounding box center [369, 134] width 70 height 17
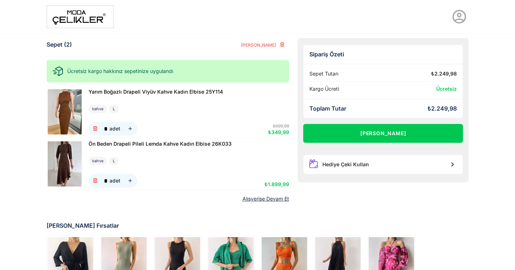
click at [62, 105] on img at bounding box center [65, 111] width 34 height 45
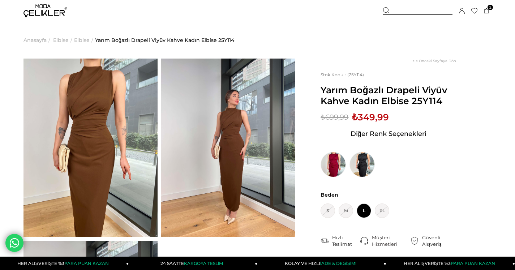
click at [96, 139] on img at bounding box center [90, 147] width 134 height 178
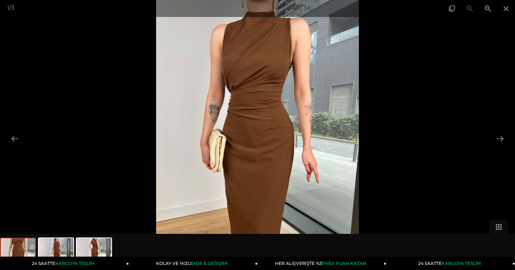
click at [254, 140] on img at bounding box center [257, 135] width 203 height 270
click at [505, 10] on span at bounding box center [505, 8] width 18 height 17
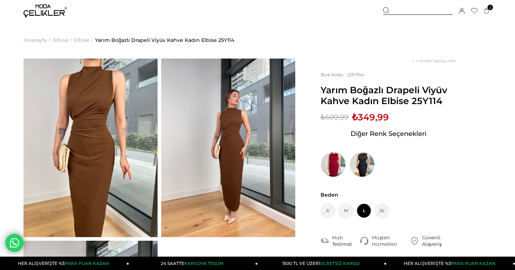
click at [225, 148] on img at bounding box center [228, 147] width 134 height 178
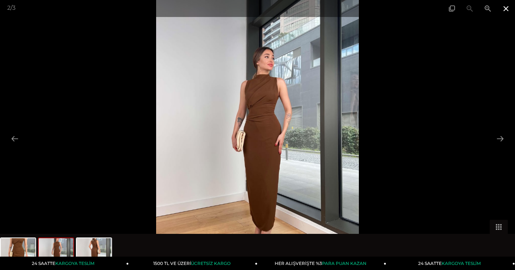
click at [507, 9] on span at bounding box center [505, 8] width 18 height 17
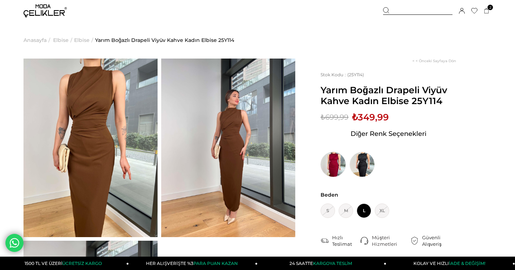
click at [334, 161] on img at bounding box center [332, 164] width 25 height 25
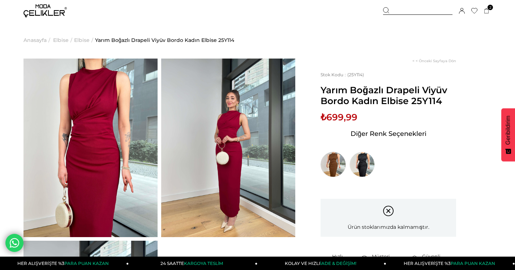
click at [330, 161] on img at bounding box center [332, 164] width 25 height 25
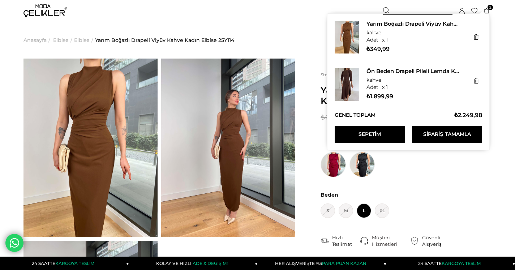
click at [377, 131] on link "Sepetim" at bounding box center [369, 134] width 70 height 17
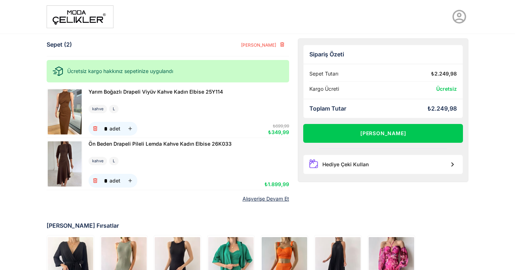
click at [66, 24] on img at bounding box center [80, 16] width 67 height 23
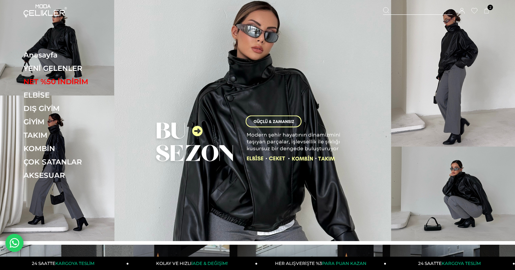
click at [463, 12] on icon at bounding box center [462, 11] width 6 height 6
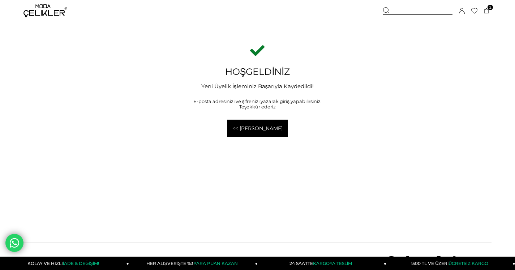
click at [259, 133] on link "<< Anasayfaya Geri Dön" at bounding box center [257, 128] width 61 height 17
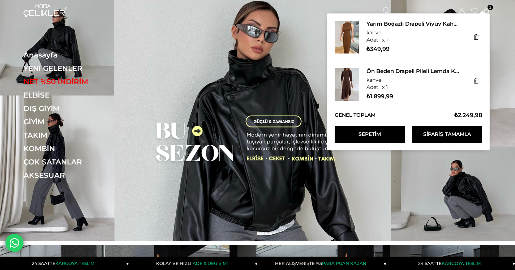
click at [382, 137] on link "Sepetim" at bounding box center [369, 134] width 70 height 17
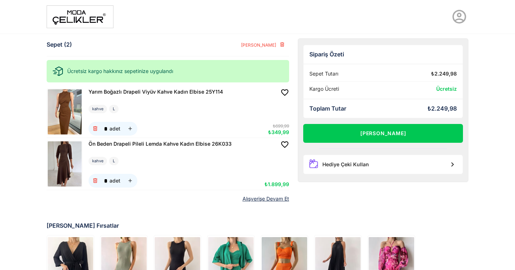
click at [61, 164] on img at bounding box center [65, 163] width 34 height 45
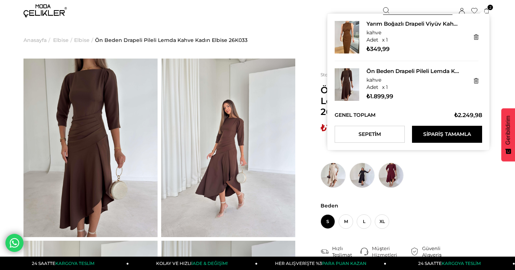
click at [488, 10] on icon at bounding box center [485, 10] width 5 height 5
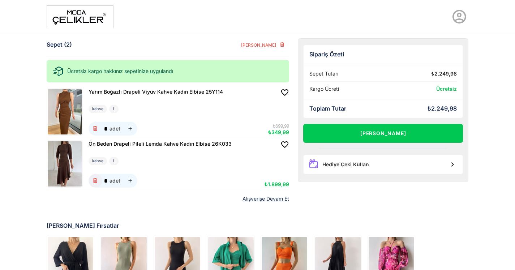
click at [95, 181] on icon "button" at bounding box center [95, 181] width 6 height 6
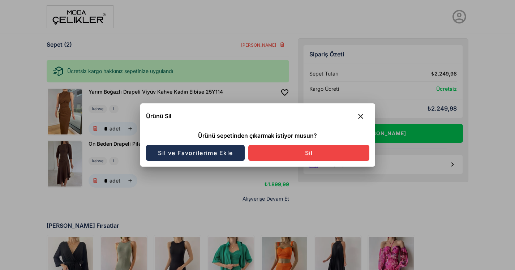
click at [187, 153] on span "Sil ve Favorilerime Ekle" at bounding box center [194, 152] width 75 height 7
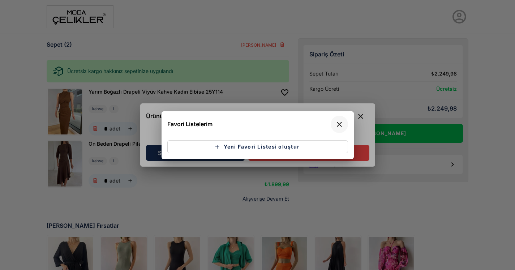
click at [339, 125] on icon "button" at bounding box center [339, 124] width 9 height 9
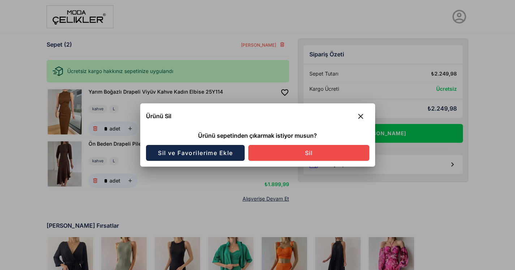
click at [318, 154] on button "Sil" at bounding box center [308, 153] width 121 height 16
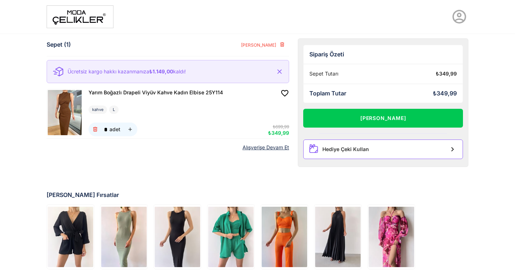
click at [334, 151] on div "Hediye Çeki Kullan" at bounding box center [345, 149] width 47 height 6
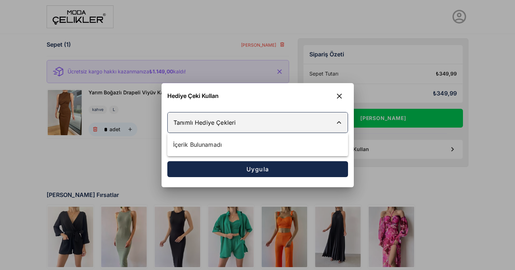
click at [321, 127] on div at bounding box center [250, 122] width 165 height 20
click at [339, 95] on icon "button" at bounding box center [339, 96] width 9 height 9
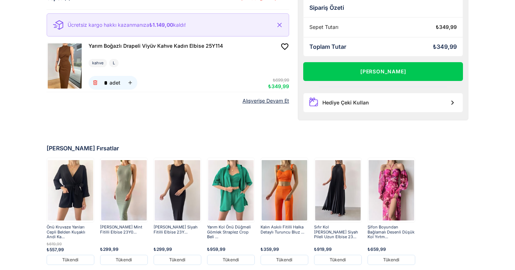
scroll to position [70, 0]
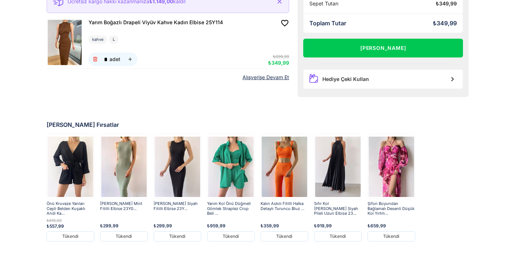
click at [262, 77] on link "Alışverişe Devam Et" at bounding box center [265, 77] width 47 height 6
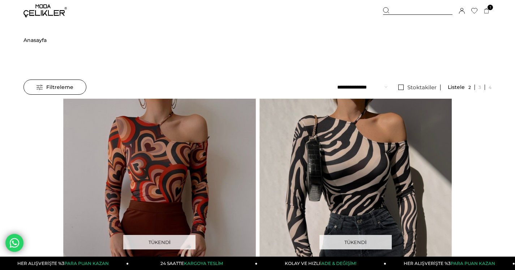
click at [35, 40] on span "Anasayfa" at bounding box center [34, 40] width 23 height 37
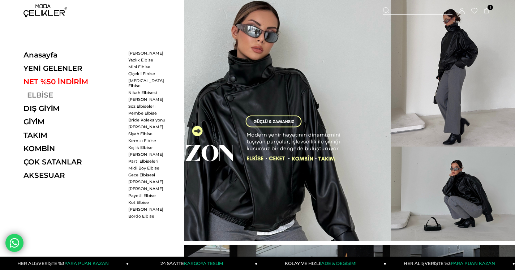
click at [38, 96] on link "ELBİSE" at bounding box center [72, 95] width 99 height 9
click at [44, 94] on link "ELBİSE" at bounding box center [72, 95] width 99 height 9
click at [40, 96] on link "ELBİSE" at bounding box center [72, 95] width 99 height 9
click at [50, 96] on link "ELBİSE" at bounding box center [72, 95] width 99 height 9
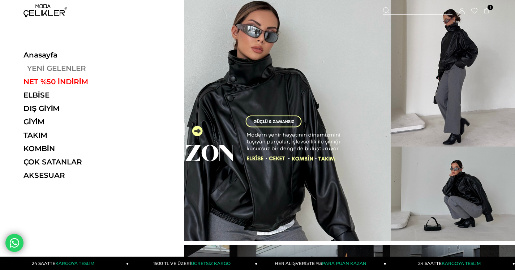
click at [54, 68] on link "YENİ GELENLER" at bounding box center [72, 68] width 99 height 9
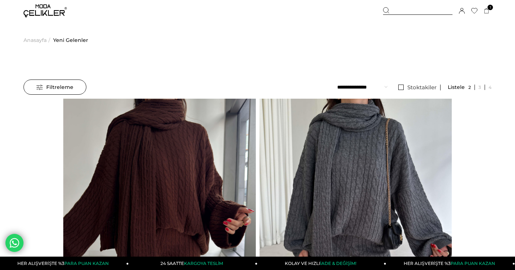
click at [48, 39] on li "Anasayfa >" at bounding box center [37, 40] width 29 height 37
click at [401, 9] on div at bounding box center [417, 11] width 69 height 8
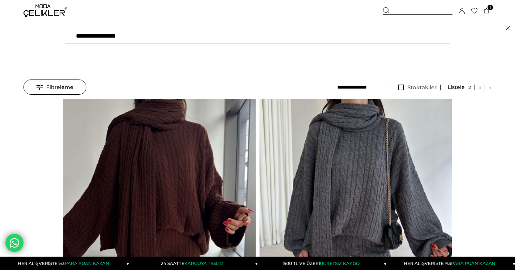
type input "**********"
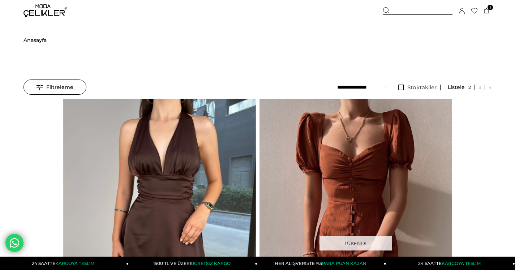
click at [38, 39] on span "Anasayfa" at bounding box center [34, 40] width 23 height 37
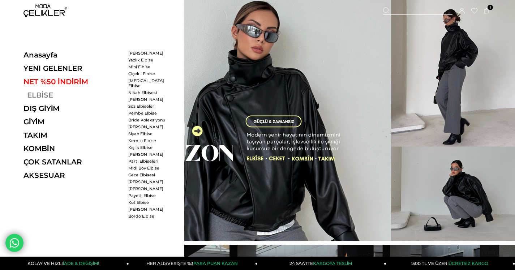
click at [36, 96] on link "ELBİSE" at bounding box center [72, 95] width 99 height 9
click at [42, 94] on link "ELBİSE" at bounding box center [72, 95] width 99 height 9
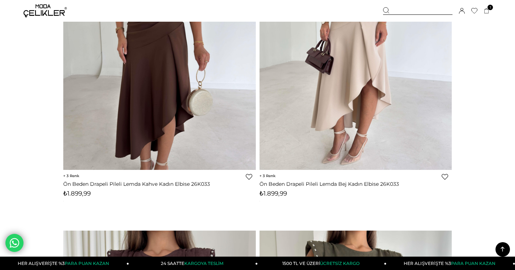
scroll to position [4940, 0]
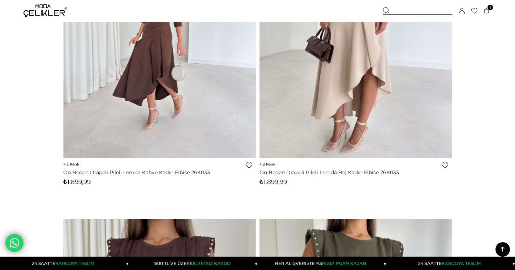
click at [153, 91] on img at bounding box center [160, 30] width 192 height 256
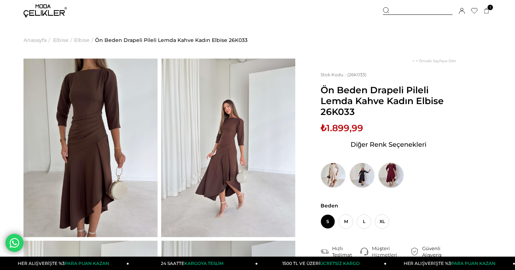
click at [394, 174] on img at bounding box center [390, 174] width 25 height 25
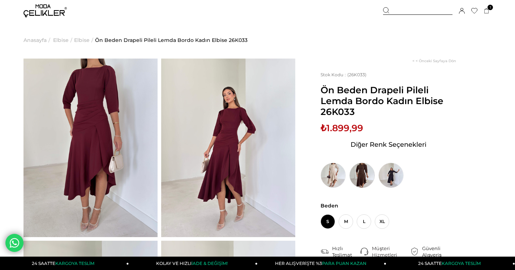
click at [361, 171] on img at bounding box center [361, 174] width 25 height 25
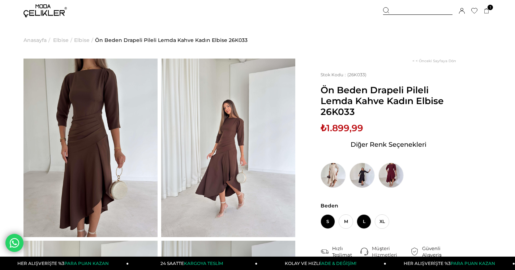
click at [364, 221] on span "L" at bounding box center [363, 221] width 14 height 14
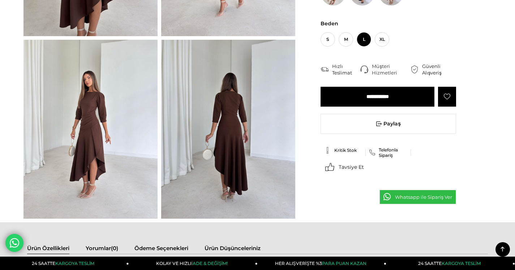
scroll to position [202, 0]
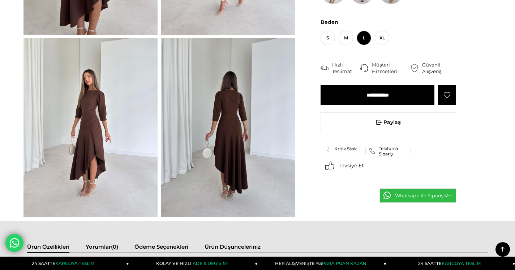
click at [379, 96] on input "**********" at bounding box center [377, 95] width 114 height 20
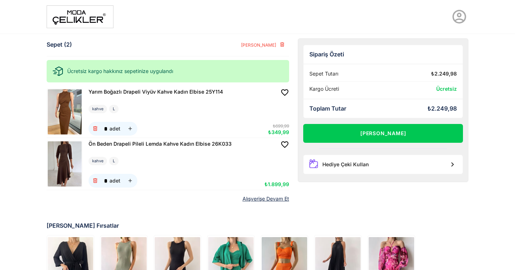
click at [278, 200] on link "Alışverişe Devam Et" at bounding box center [265, 199] width 47 height 6
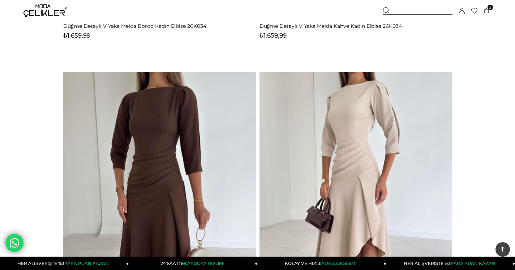
click at [18, 244] on icon at bounding box center [15, 242] width 11 height 12
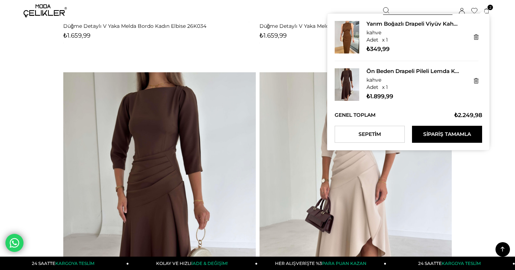
click at [489, 10] on icon at bounding box center [485, 10] width 5 height 5
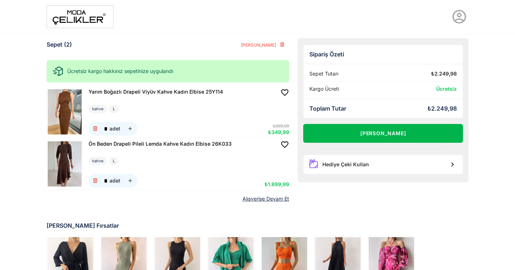
click at [393, 134] on button "[PERSON_NAME]" at bounding box center [383, 133] width 160 height 19
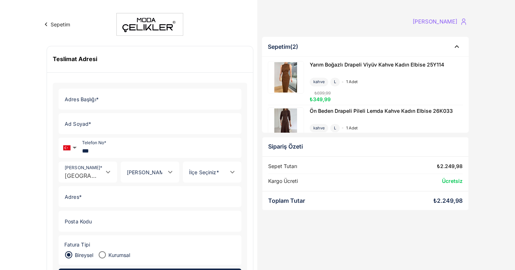
click at [114, 96] on input "Adres Başlığı *" at bounding box center [148, 99] width 178 height 20
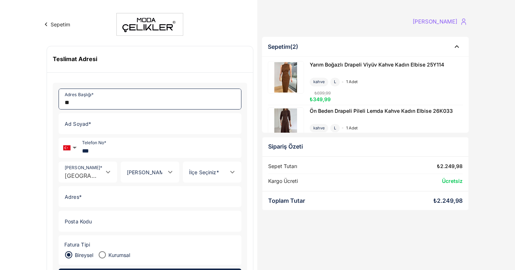
type input "**"
click at [121, 127] on input "Ad Soyad *" at bounding box center [148, 123] width 178 height 20
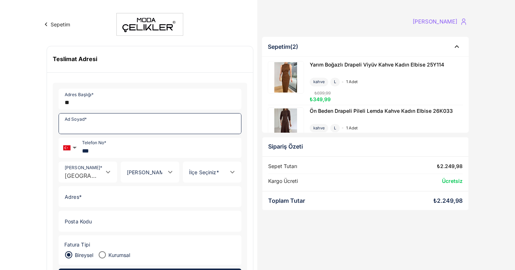
type input "**********"
type input "*******"
type input "****"
type input "*******"
type input "**********"
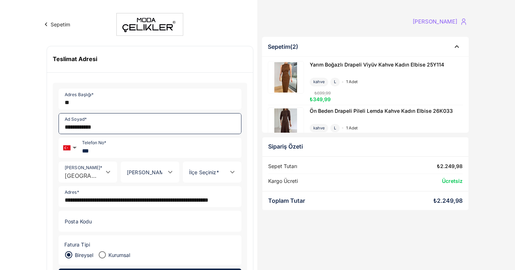
type input "****"
type input "*******"
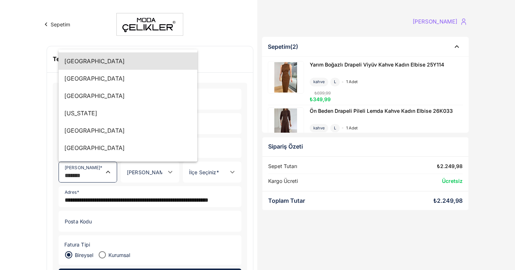
click at [108, 172] on icon "Close" at bounding box center [108, 172] width 9 height 9
click at [99, 174] on input "*******" at bounding box center [80, 175] width 43 height 7
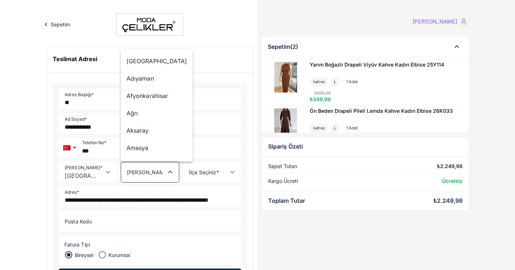
click at [171, 172] on icon "Close" at bounding box center [170, 172] width 9 height 9
click at [140, 131] on div "İstanbul" at bounding box center [156, 130] width 61 height 9
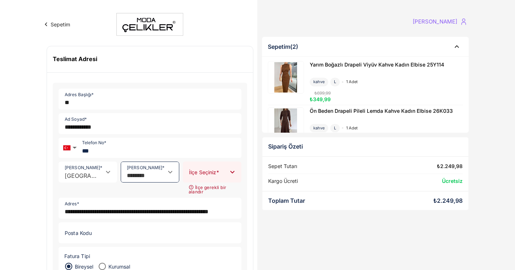
type input "********"
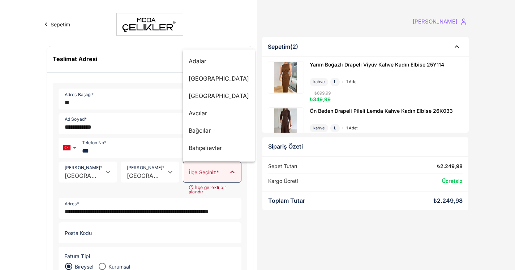
click at [232, 174] on icon "Close" at bounding box center [232, 172] width 9 height 9
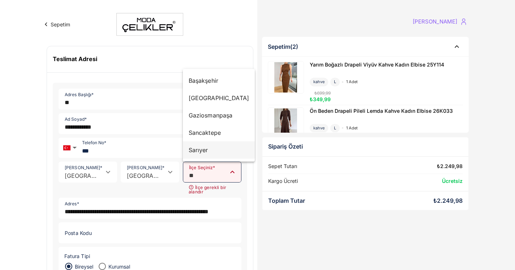
click at [200, 151] on div "Sarıyer" at bounding box center [218, 150] width 61 height 9
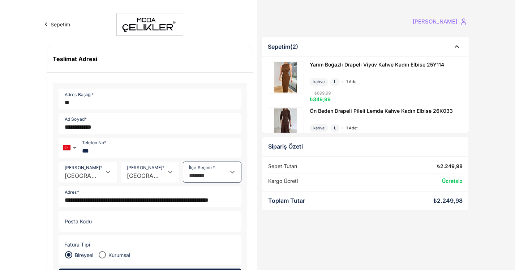
type input "*******"
click at [383, 247] on div "Sepetim (2) Yarım Boğazlı Drapeli Viyüv Kahve Kadın Elbise 25Y114 kahve L 1 ade…" at bounding box center [364, 185] width 215 height 306
click at [283, 124] on img at bounding box center [286, 123] width 34 height 30
click at [447, 21] on div "aslı karagoz" at bounding box center [434, 21] width 44 height 5
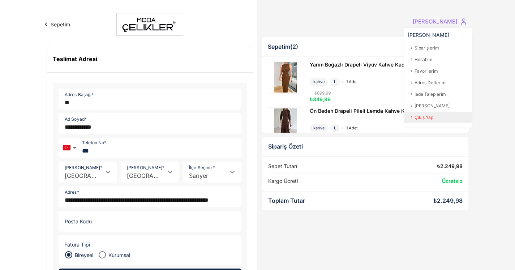
click at [418, 120] on link "Çıkış Yap" at bounding box center [438, 118] width 68 height 12
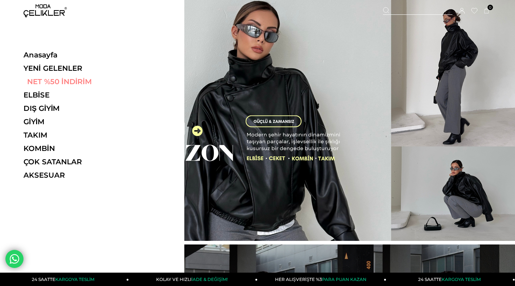
click at [60, 83] on link "NET %50 İNDİRİM" at bounding box center [72, 81] width 99 height 9
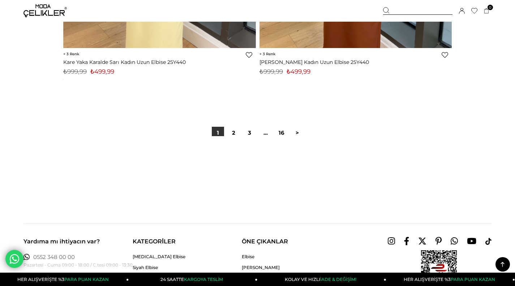
scroll to position [12642, 0]
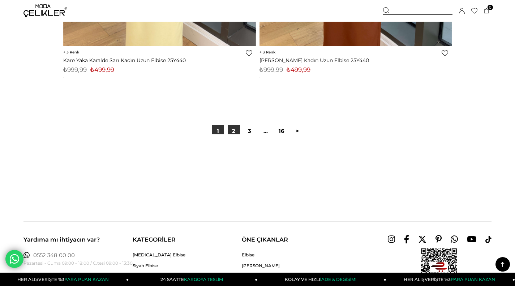
click at [235, 128] on link "2" at bounding box center [233, 131] width 12 height 12
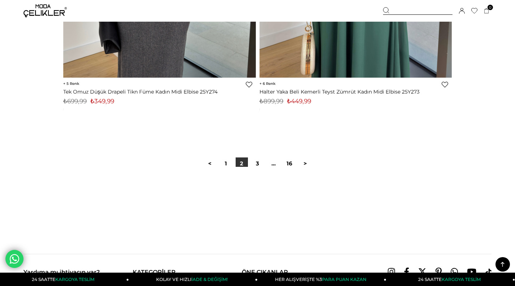
scroll to position [12628, 0]
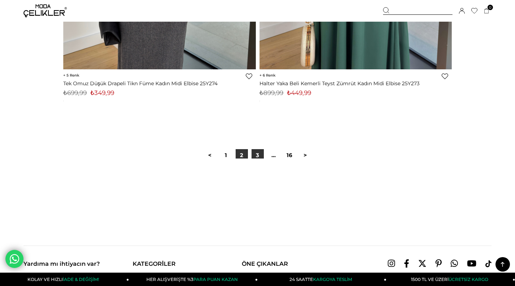
click at [258, 152] on link "3" at bounding box center [257, 155] width 12 height 12
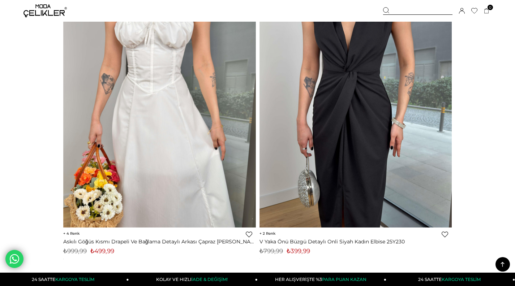
scroll to position [3293, 0]
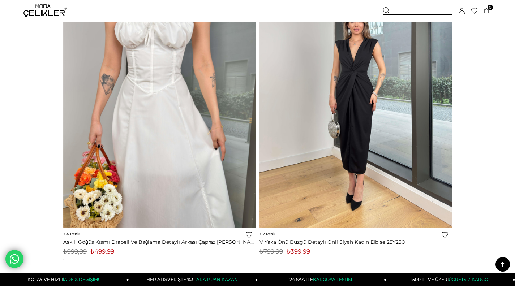
click at [327, 120] on img at bounding box center [355, 100] width 192 height 256
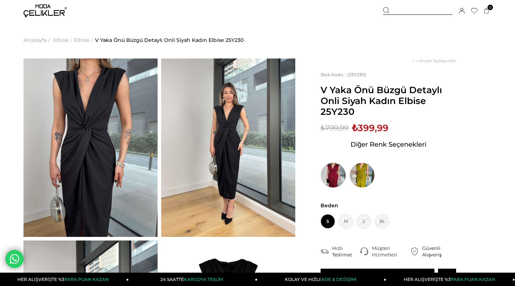
click at [335, 177] on img at bounding box center [332, 174] width 25 height 25
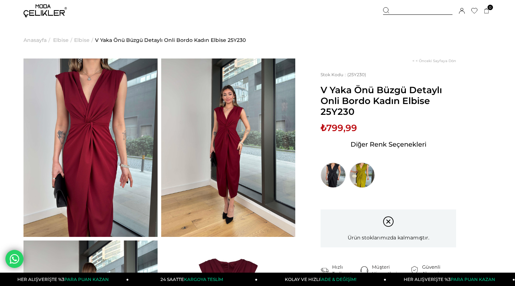
click at [364, 169] on img at bounding box center [361, 174] width 25 height 25
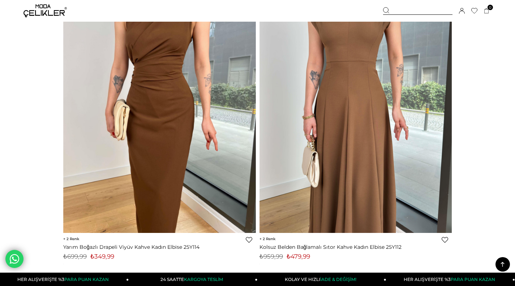
scroll to position [7092, 0]
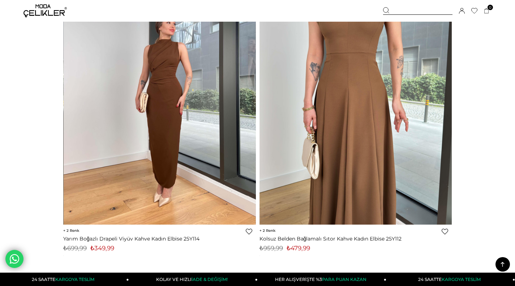
click at [170, 125] on img at bounding box center [160, 97] width 192 height 256
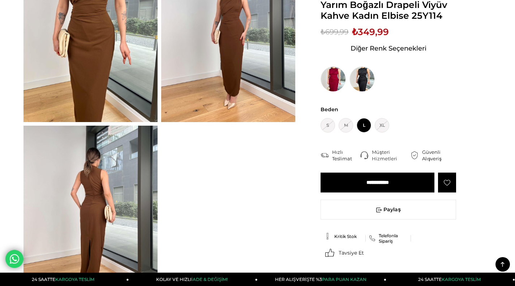
scroll to position [116, 0]
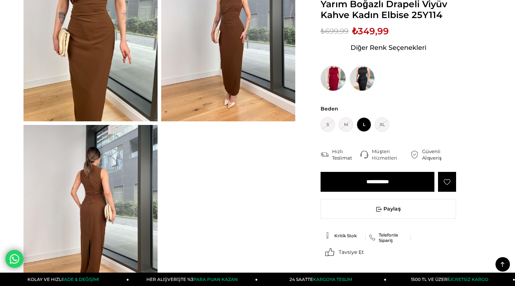
click at [334, 78] on img at bounding box center [332, 78] width 25 height 25
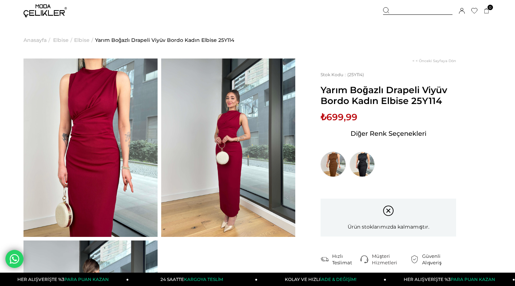
click at [335, 162] on img at bounding box center [332, 164] width 25 height 25
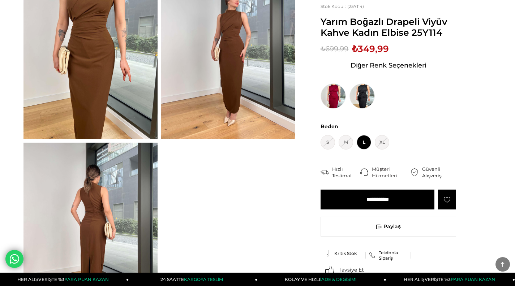
scroll to position [130, 0]
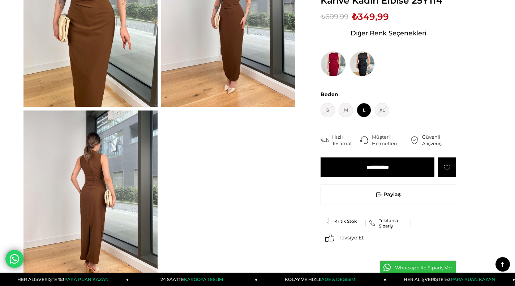
click at [371, 168] on input "**********" at bounding box center [377, 167] width 114 height 20
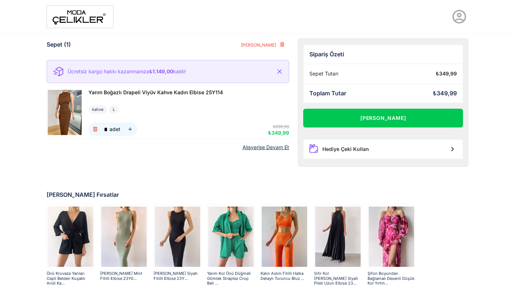
click at [274, 148] on link "Alışverişe Devam Et" at bounding box center [265, 147] width 47 height 6
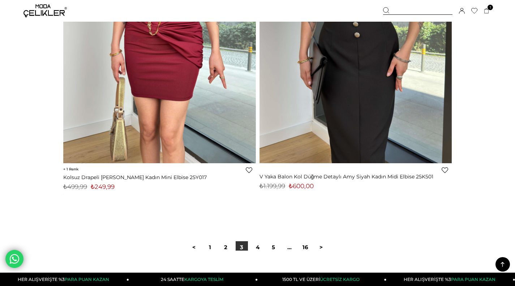
scroll to position [12520, 0]
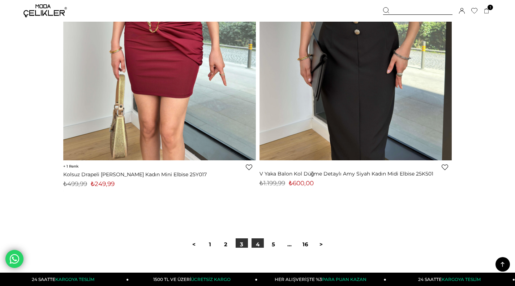
click at [255, 244] on link "4" at bounding box center [257, 244] width 12 height 12
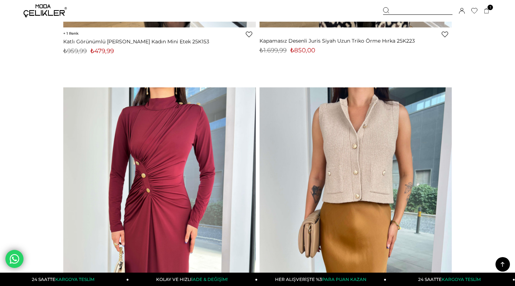
scroll to position [8220, 0]
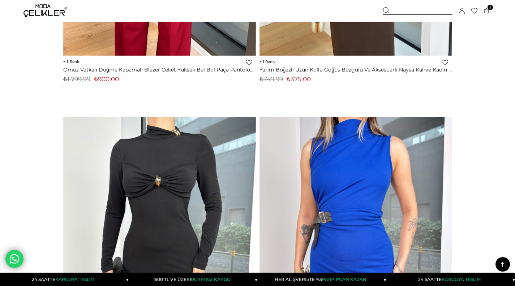
scroll to position [2260, 0]
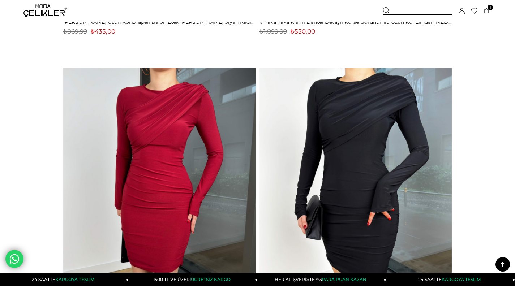
click at [51, 13] on img at bounding box center [44, 10] width 43 height 13
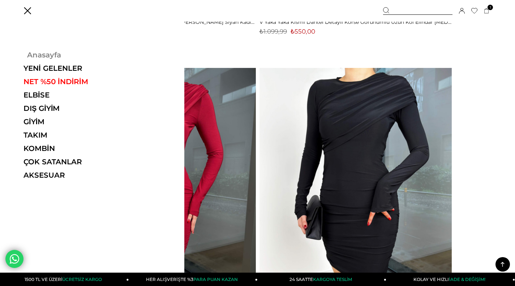
click at [42, 55] on link "Anasayfa" at bounding box center [72, 55] width 99 height 9
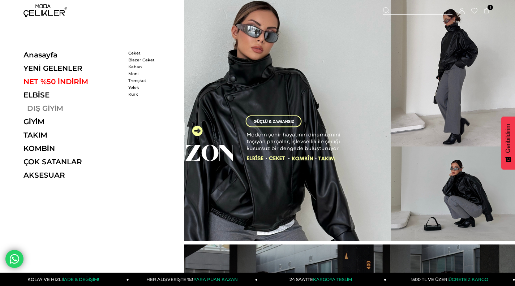
click at [47, 111] on link "DIŞ GİYİM" at bounding box center [72, 108] width 99 height 9
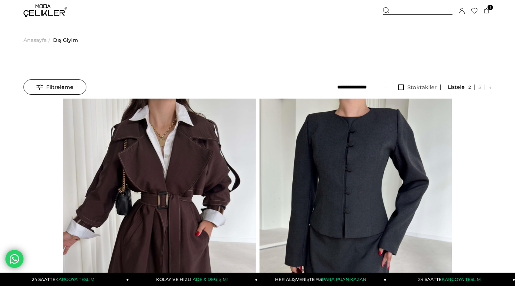
click at [40, 42] on span "Anasayfa" at bounding box center [34, 40] width 23 height 37
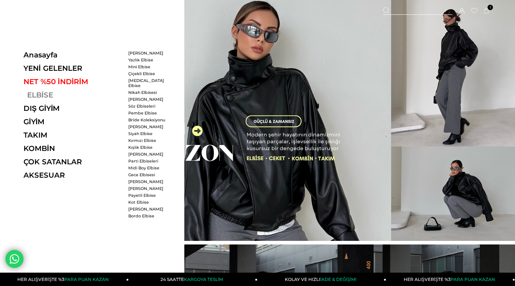
click at [40, 95] on link "ELBİSE" at bounding box center [72, 95] width 99 height 9
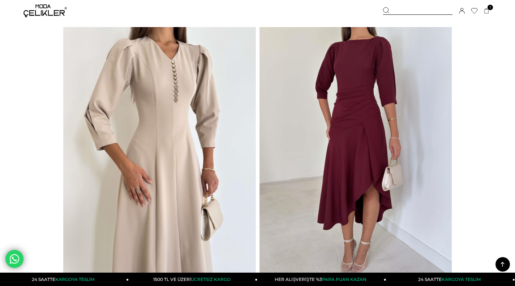
scroll to position [2585, 0]
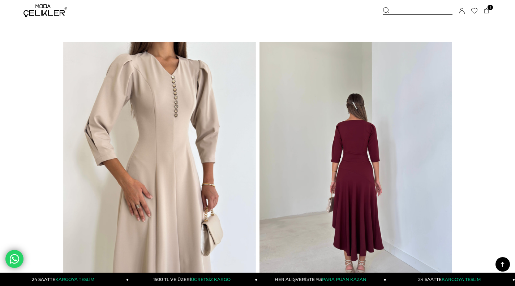
click at [357, 168] on img at bounding box center [355, 170] width 192 height 256
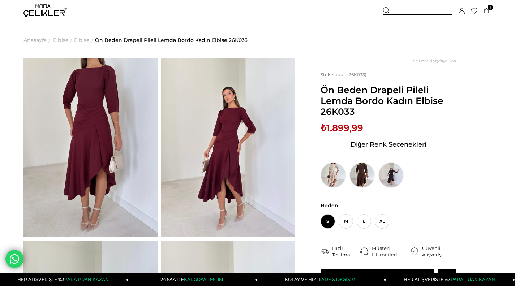
click at [246, 157] on img at bounding box center [228, 147] width 134 height 178
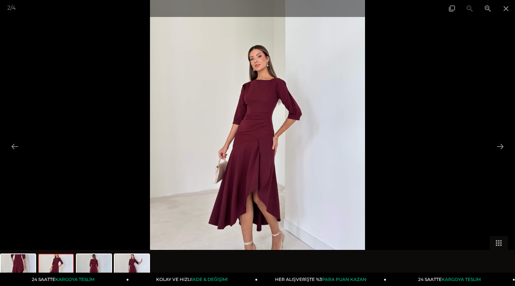
click at [269, 143] on img at bounding box center [257, 143] width 214 height 286
click at [252, 117] on img at bounding box center [257, 143] width 214 height 286
click at [488, 8] on span at bounding box center [487, 8] width 18 height 17
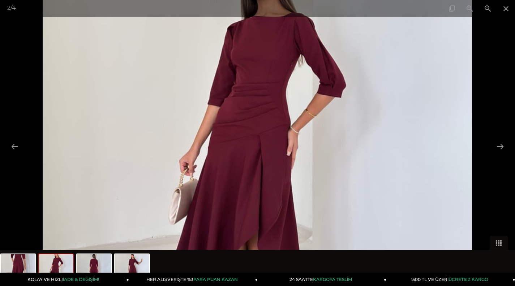
click at [270, 166] on img at bounding box center [257, 143] width 429 height 572
click at [499, 147] on button at bounding box center [499, 146] width 15 height 14
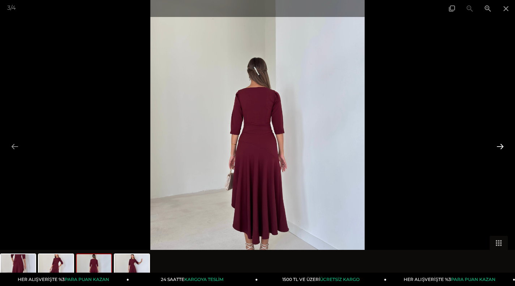
click at [499, 146] on button at bounding box center [499, 146] width 15 height 14
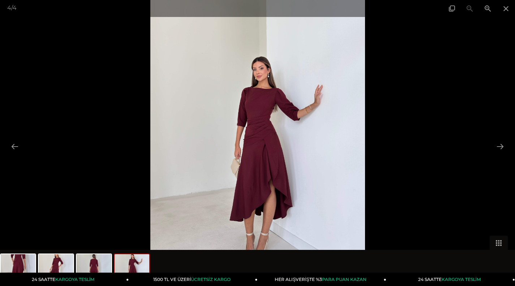
click at [262, 148] on img at bounding box center [257, 143] width 214 height 286
click at [489, 9] on span at bounding box center [487, 8] width 18 height 17
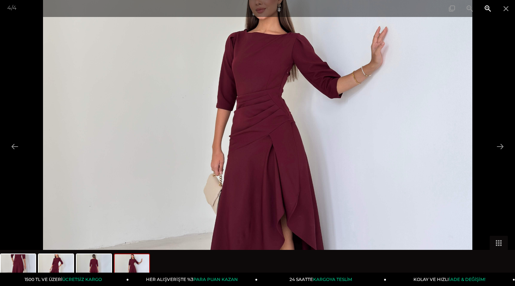
click at [489, 9] on span at bounding box center [487, 8] width 18 height 17
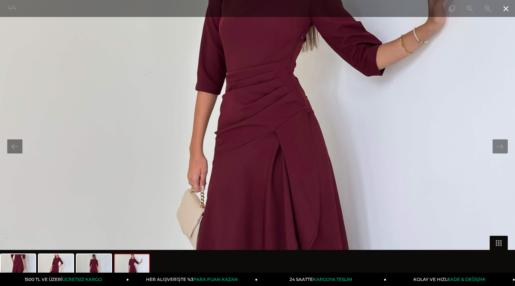
click at [508, 9] on span at bounding box center [505, 8] width 18 height 17
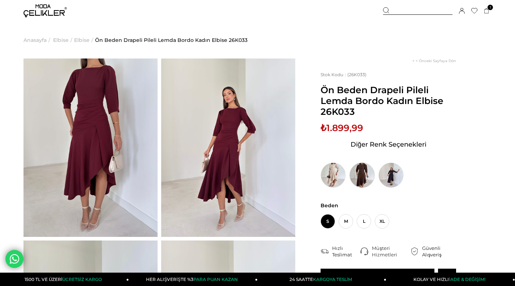
click at [368, 179] on img at bounding box center [361, 174] width 25 height 25
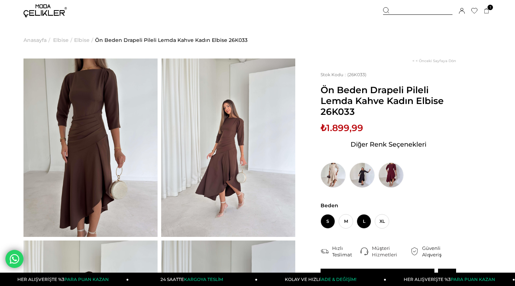
click at [362, 222] on span "L" at bounding box center [363, 221] width 14 height 14
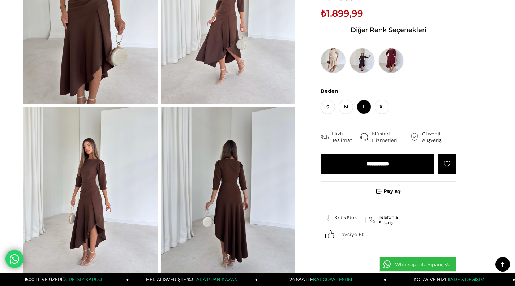
scroll to position [130, 0]
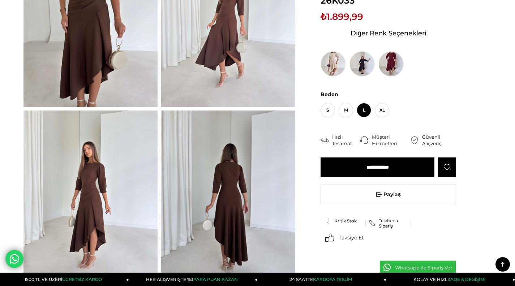
click at [378, 170] on input "**********" at bounding box center [377, 167] width 114 height 20
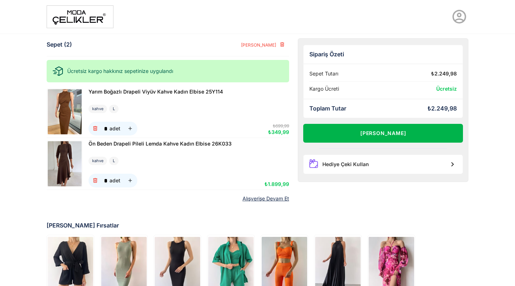
click at [389, 132] on button "[PERSON_NAME]" at bounding box center [383, 133] width 160 height 19
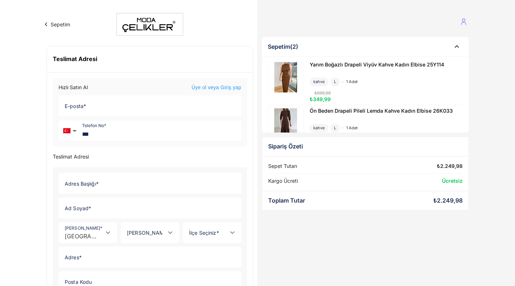
click at [229, 87] on link "Üye ol veya Giriş yap" at bounding box center [216, 87] width 50 height 7
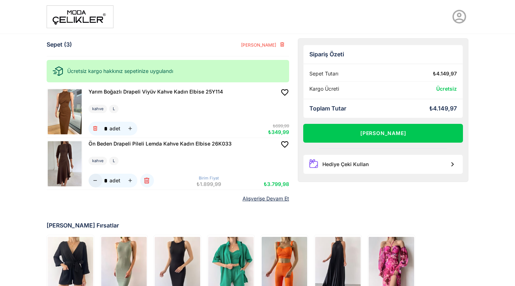
click at [99, 180] on button "button" at bounding box center [95, 181] width 14 height 14
click at [66, 113] on img at bounding box center [65, 111] width 34 height 45
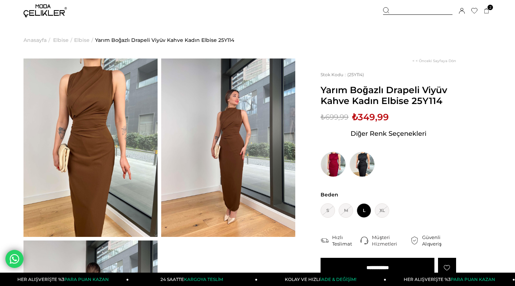
click at [95, 157] on img at bounding box center [90, 147] width 134 height 178
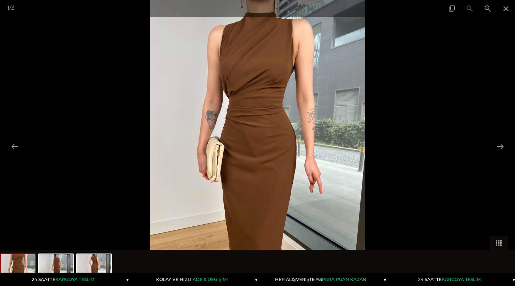
click at [320, 105] on img at bounding box center [257, 143] width 214 height 286
click at [501, 147] on button at bounding box center [499, 146] width 15 height 14
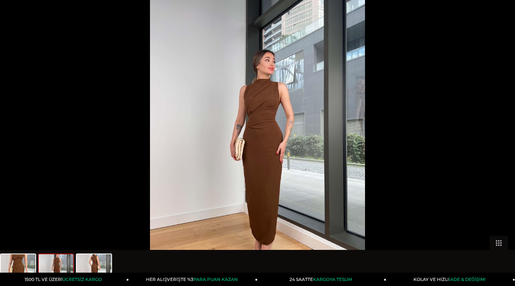
click at [501, 147] on button at bounding box center [503, 146] width 15 height 14
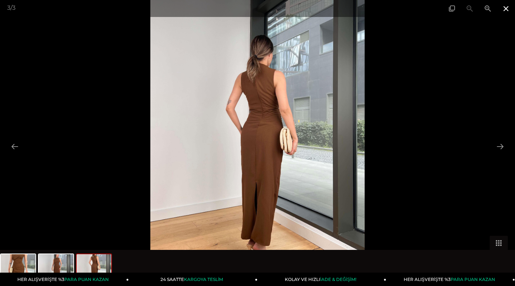
click at [508, 9] on span at bounding box center [505, 8] width 18 height 17
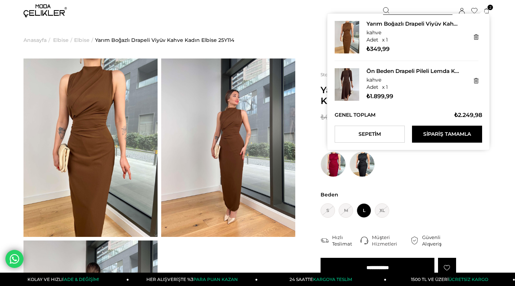
click at [488, 11] on icon at bounding box center [485, 10] width 5 height 5
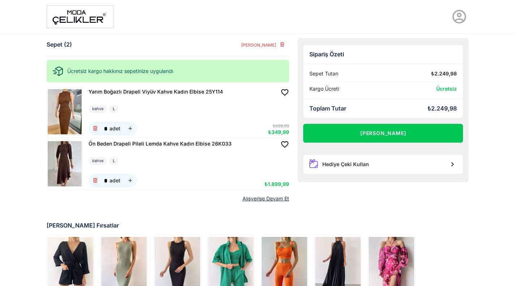
click at [62, 161] on img at bounding box center [65, 163] width 34 height 45
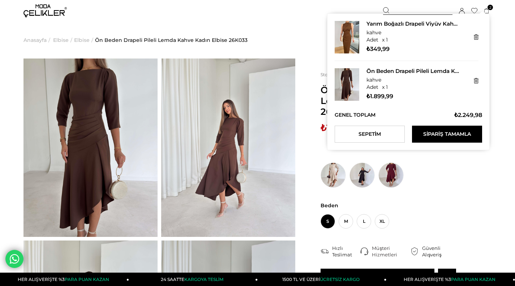
click at [486, 11] on icon at bounding box center [485, 10] width 5 height 5
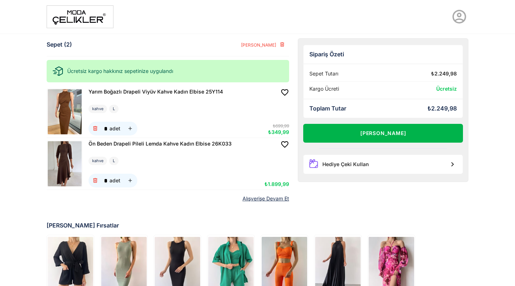
click at [386, 134] on button "[PERSON_NAME]" at bounding box center [383, 133] width 160 height 19
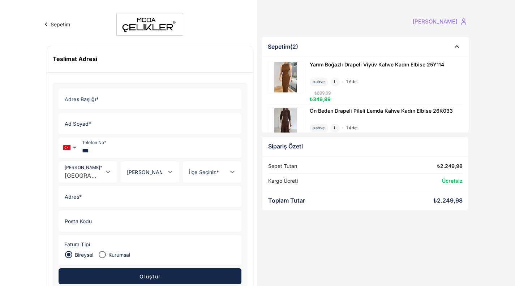
click at [153, 98] on input "Adres Başlığı *" at bounding box center [148, 99] width 178 height 20
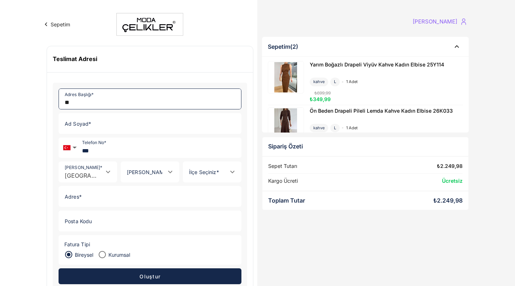
type input "**"
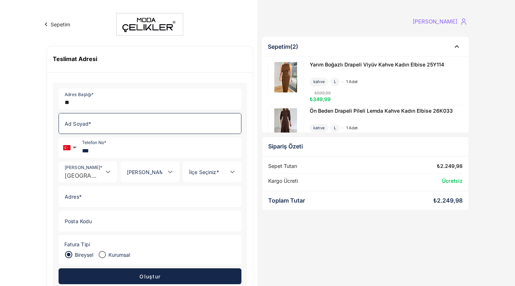
click at [98, 121] on input "Ad Soyad *" at bounding box center [148, 123] width 178 height 20
type input "**********"
type input "*******"
type input "****"
type input "*******"
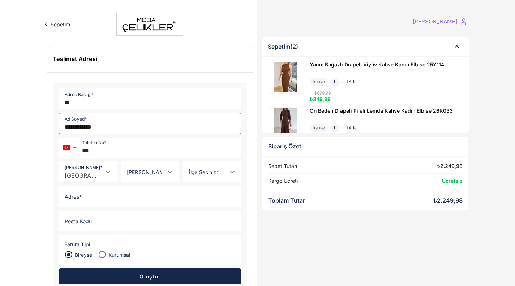
type input "**********"
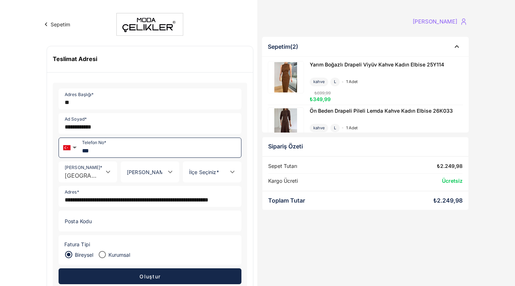
click at [104, 151] on input "***" at bounding box center [159, 147] width 161 height 19
type input "**********"
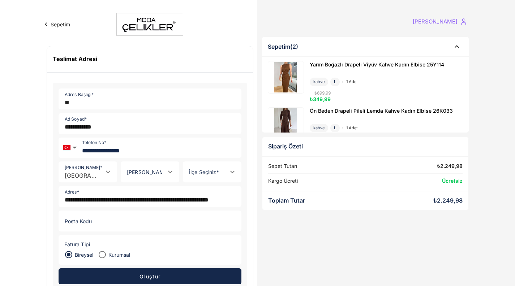
click at [172, 172] on icon "Open" at bounding box center [170, 172] width 9 height 9
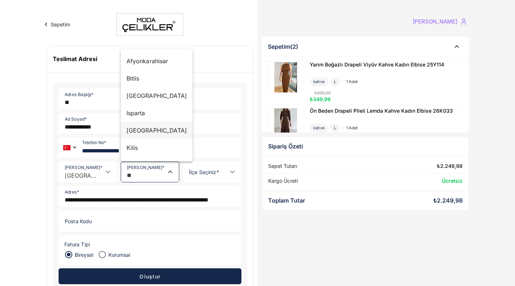
click at [143, 133] on div "İstanbul" at bounding box center [156, 130] width 61 height 9
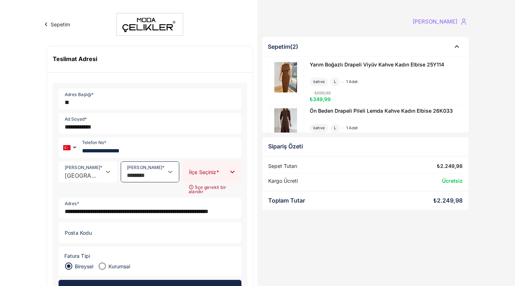
type input "********"
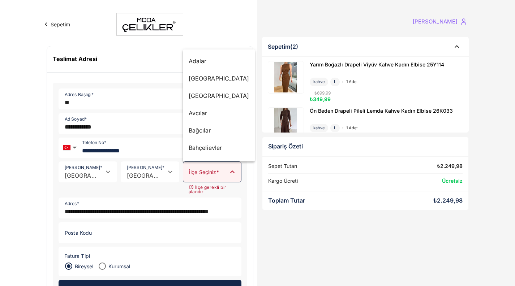
click at [233, 173] on icon "Close" at bounding box center [232, 172] width 9 height 9
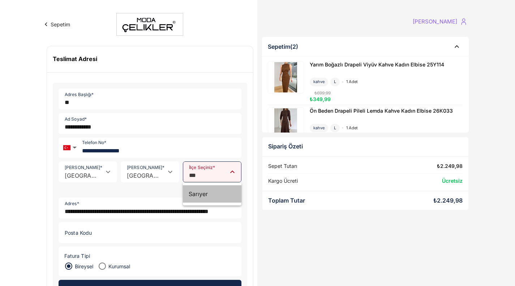
click at [193, 191] on div "Sarıyer" at bounding box center [211, 194] width 47 height 9
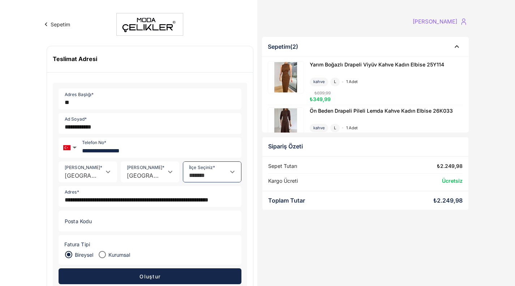
type input "*******"
click at [366, 235] on div "Sepetim (2) Yarım Boğazlı Drapeli Viyüv Kahve Kadın Elbise 25Y114 kahve L 1 ade…" at bounding box center [364, 185] width 215 height 306
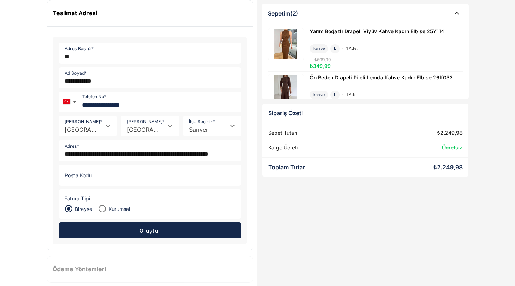
scroll to position [54, 0]
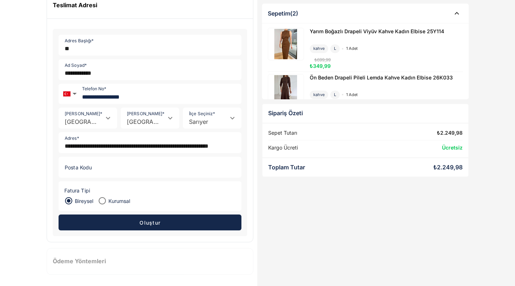
click at [155, 221] on span "Oluştur" at bounding box center [149, 223] width 21 height 6
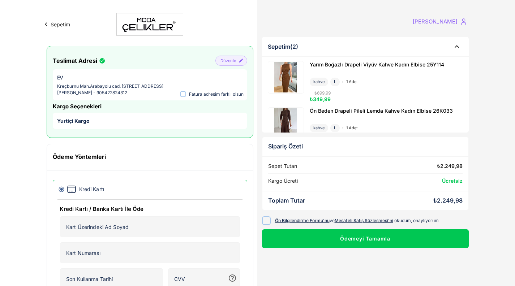
click at [120, 127] on div "Yurtiçi Kargo" at bounding box center [150, 121] width 194 height 16
click at [71, 124] on span "Yurtiçi Kargo" at bounding box center [73, 121] width 32 height 6
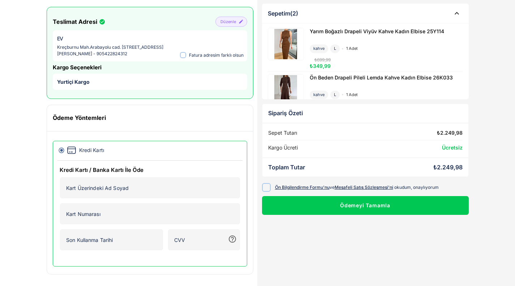
scroll to position [45, 0]
click at [267, 188] on icon at bounding box center [265, 187] width 5 height 5
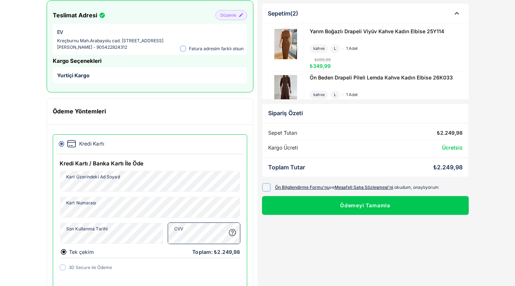
click at [322, 256] on div "Sepetim (2) Yarım Boğazlı Drapeli Viyüv Kahve Kadın Elbise 25Y114 kahve L 1 ade…" at bounding box center [364, 146] width 215 height 319
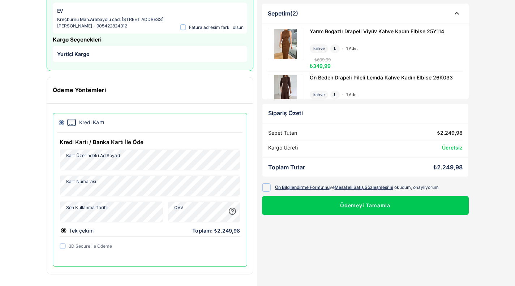
scroll to position [73, 0]
click at [63, 246] on icon at bounding box center [62, 246] width 4 height 4
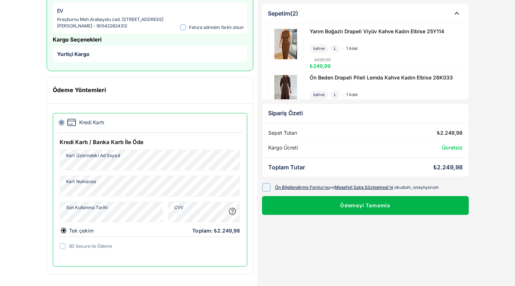
click at [374, 208] on button "Ödemeyi Tamamla" at bounding box center [365, 205] width 207 height 19
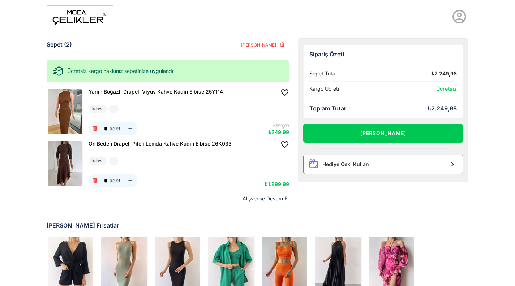
click at [353, 164] on div "Hediye Çeki Kullan" at bounding box center [345, 164] width 47 height 6
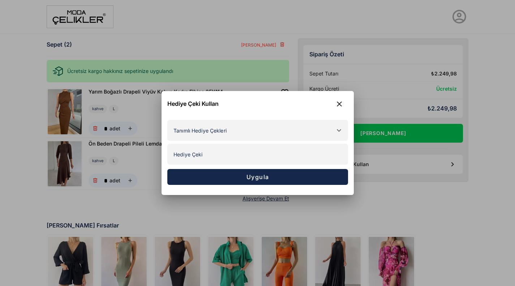
click at [194, 152] on input "Hediye Çeki" at bounding box center [258, 154] width 180 height 20
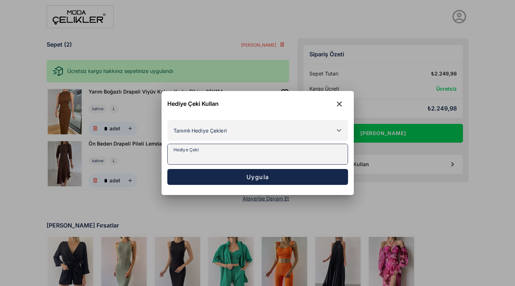
click at [339, 129] on icon at bounding box center [338, 130] width 9 height 9
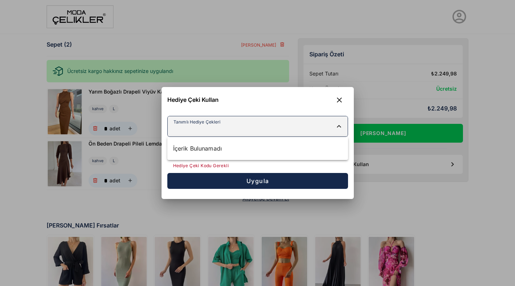
click at [270, 149] on div "İçerik Bulunamadı" at bounding box center [257, 148] width 169 height 9
click at [259, 184] on span "Uygula" at bounding box center [257, 180] width 23 height 7
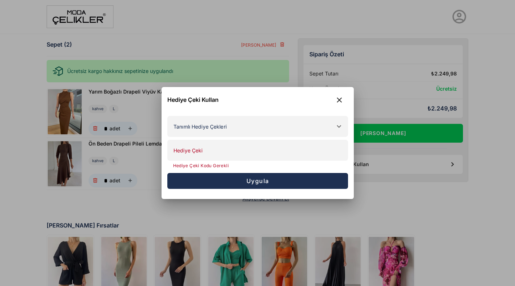
click at [259, 184] on span "Uygula" at bounding box center [257, 180] width 23 height 7
click at [342, 97] on icon "button" at bounding box center [339, 100] width 9 height 9
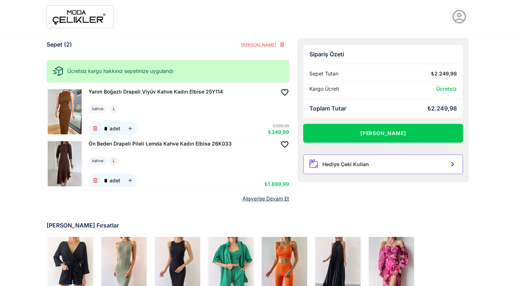
click at [309, 165] on icon at bounding box center [313, 163] width 9 height 9
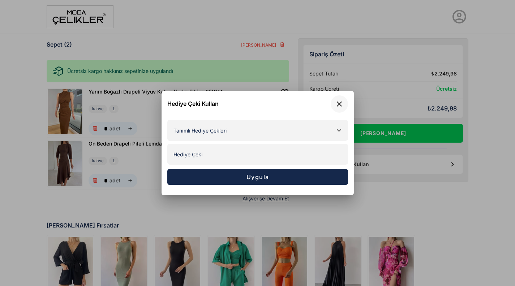
click at [340, 103] on icon "button" at bounding box center [339, 104] width 9 height 9
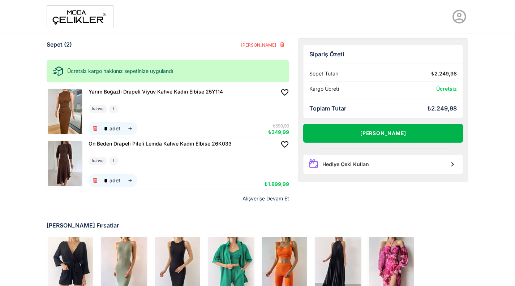
click at [378, 133] on button "[PERSON_NAME]" at bounding box center [383, 133] width 160 height 19
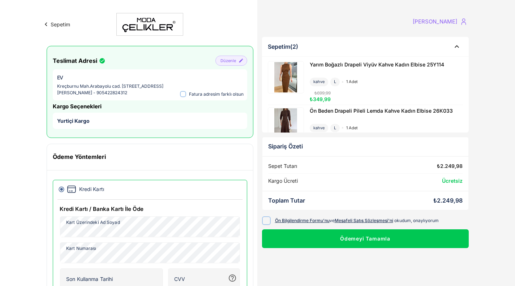
click at [505, 226] on div "Sepetim [PERSON_NAME] Teslimat Adresi Düzenle EV Kreçburnu Mah.Arabayolu cad. […" at bounding box center [257, 176] width 515 height 353
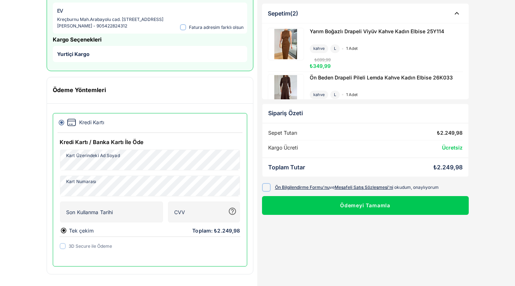
scroll to position [73, 0]
click at [265, 188] on icon at bounding box center [265, 187] width 5 height 5
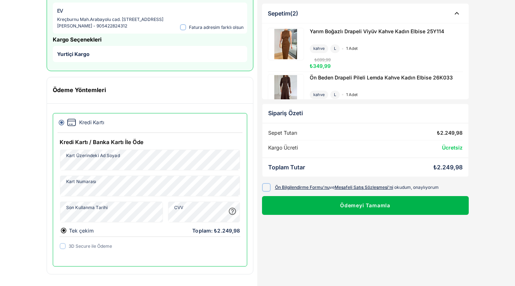
click at [333, 208] on button "Ödemeyi Tamamla" at bounding box center [365, 205] width 207 height 19
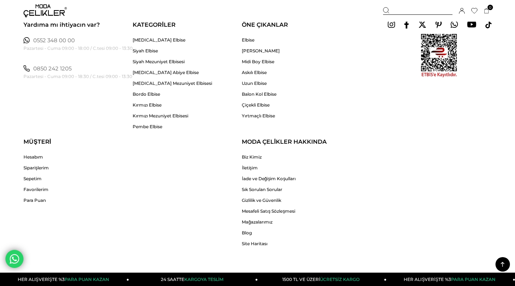
scroll to position [1430, 0]
click at [44, 165] on link "Siparişlerim" at bounding box center [35, 166] width 25 height 5
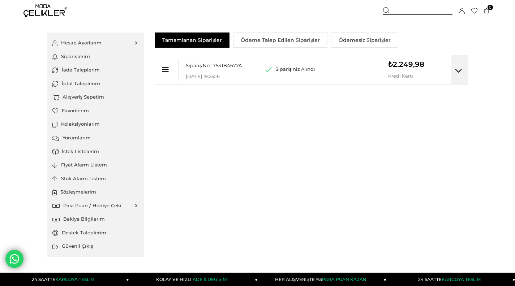
click at [169, 69] on div at bounding box center [166, 70] width 23 height 22
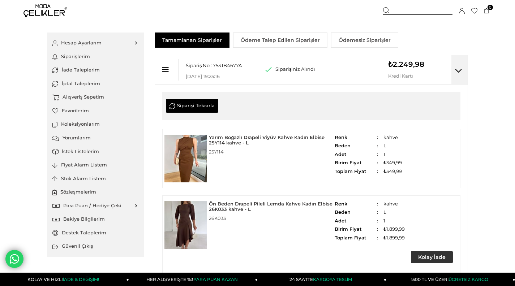
click at [463, 79] on div at bounding box center [459, 69] width 16 height 29
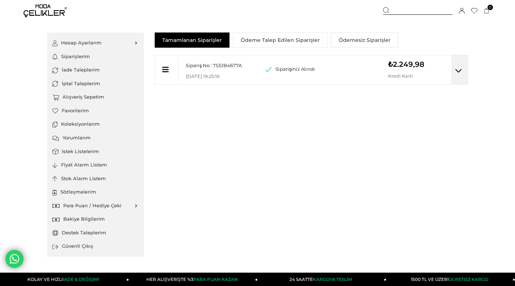
click at [463, 79] on div at bounding box center [459, 69] width 16 height 29
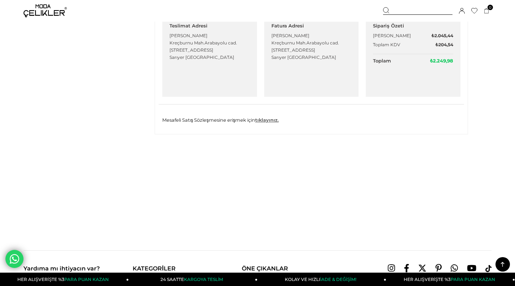
scroll to position [330, 0]
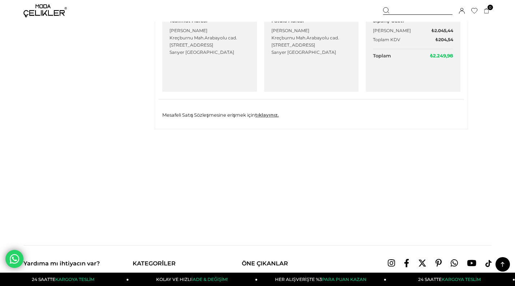
click at [269, 117] on link "tıklayınız." at bounding box center [266, 114] width 23 height 5
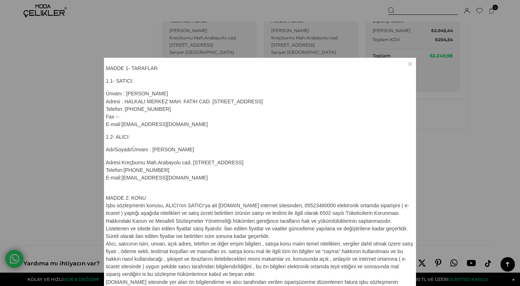
click at [477, 157] on div at bounding box center [260, 143] width 520 height 286
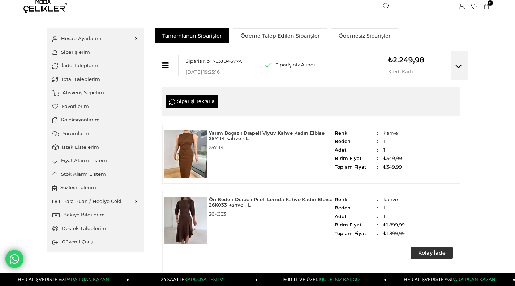
scroll to position [0, 0]
